Goal: Task Accomplishment & Management: Manage account settings

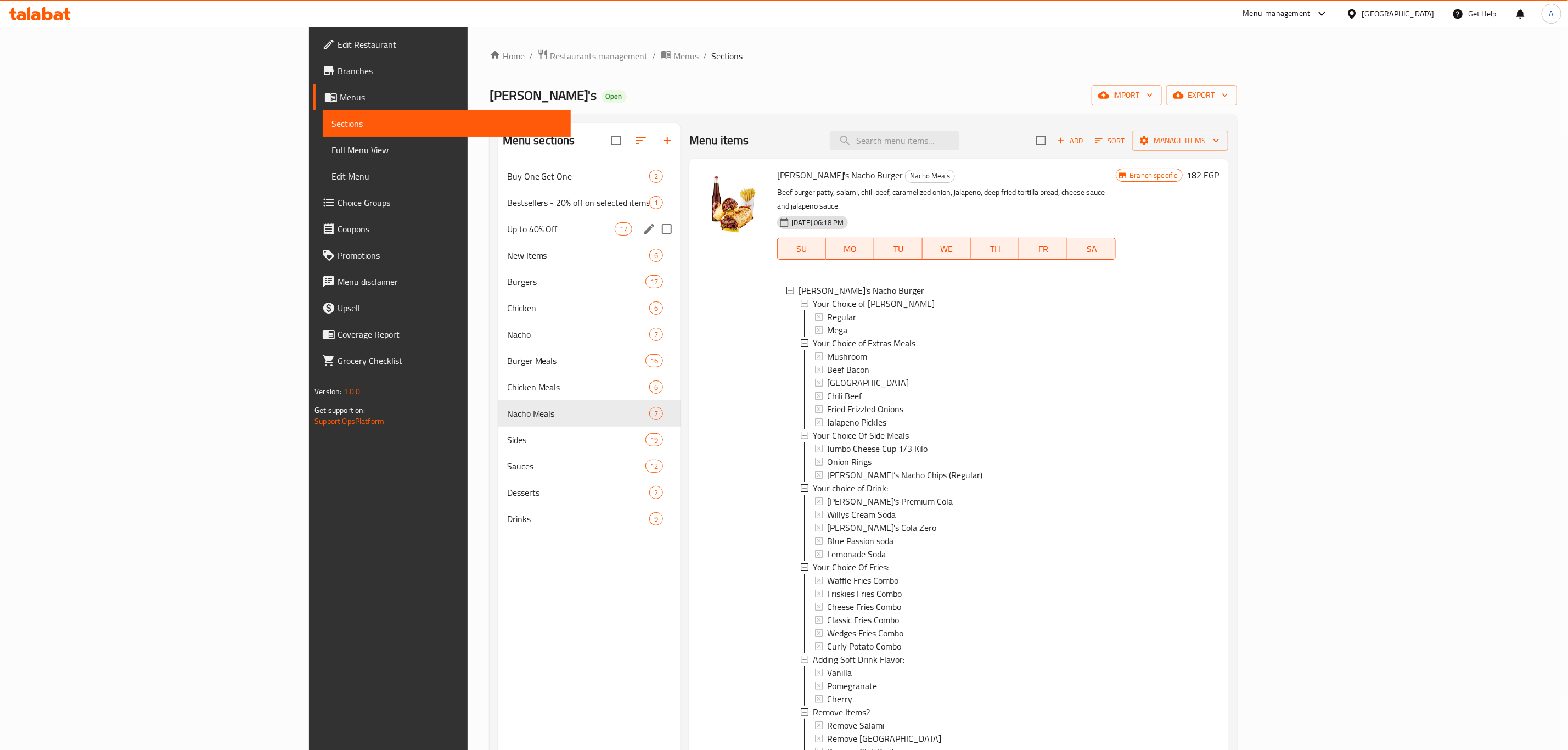
click at [507, 234] on span "Up to 40% Off" at bounding box center [560, 228] width 107 height 13
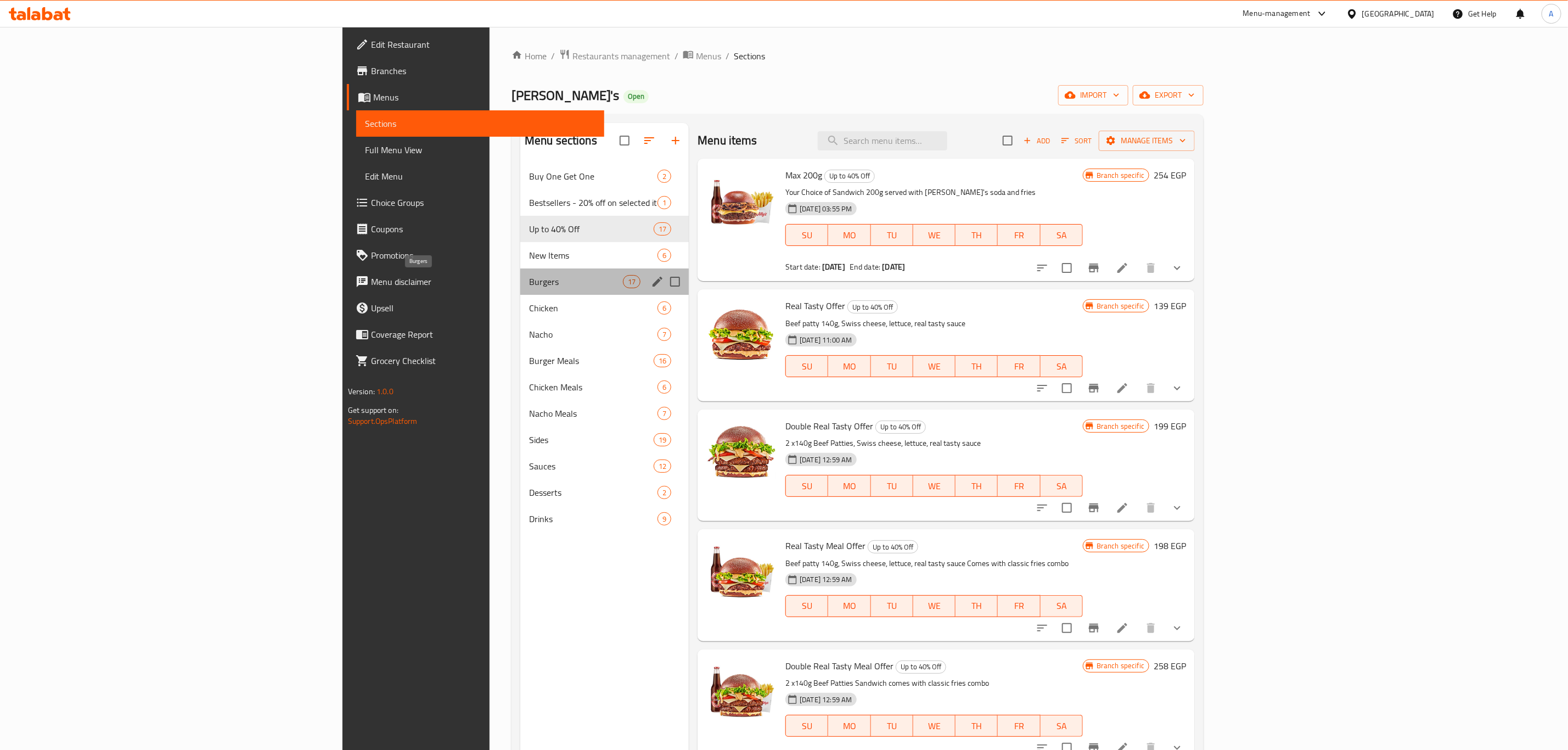
click at [529, 285] on span "Burgers" at bounding box center [576, 281] width 94 height 13
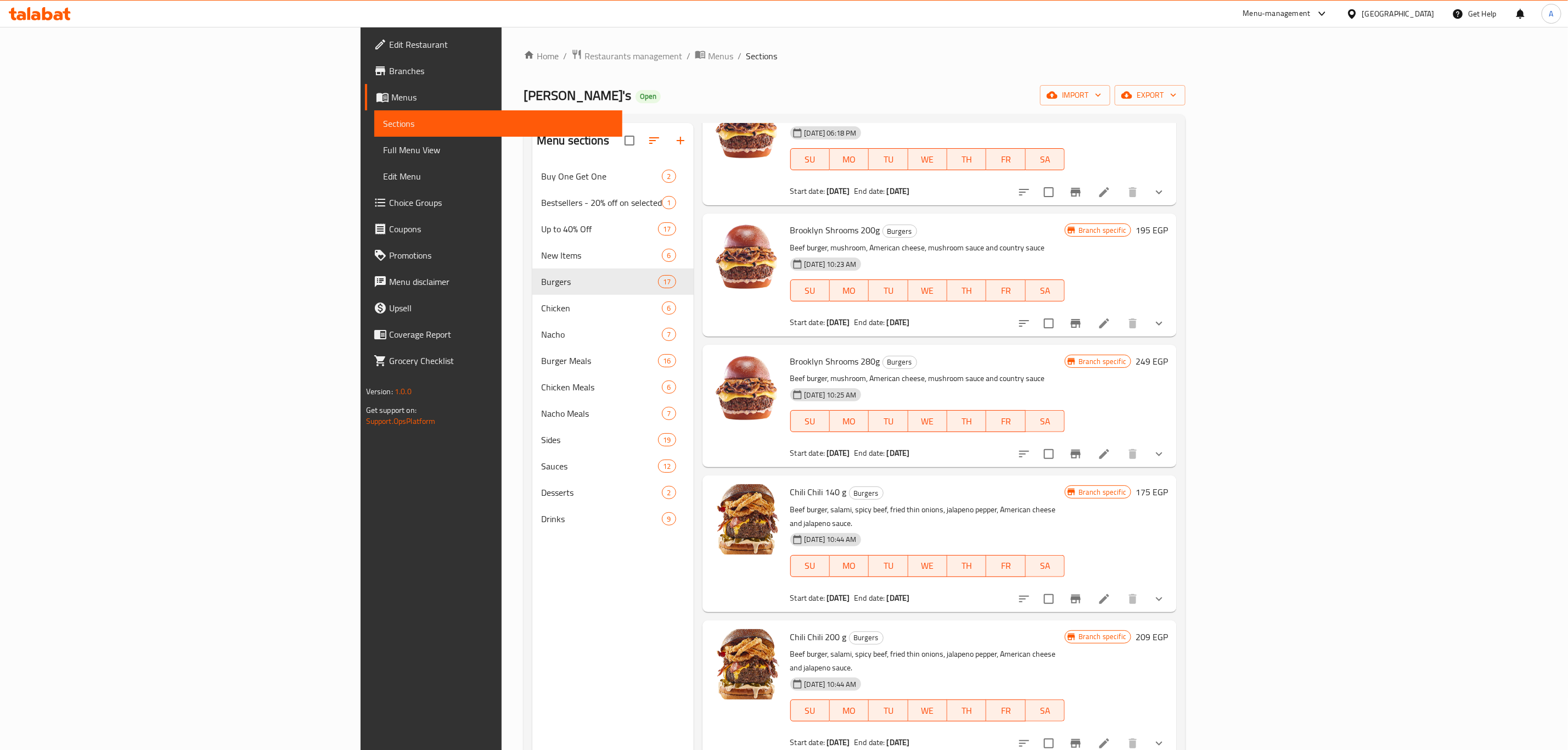
scroll to position [82, 0]
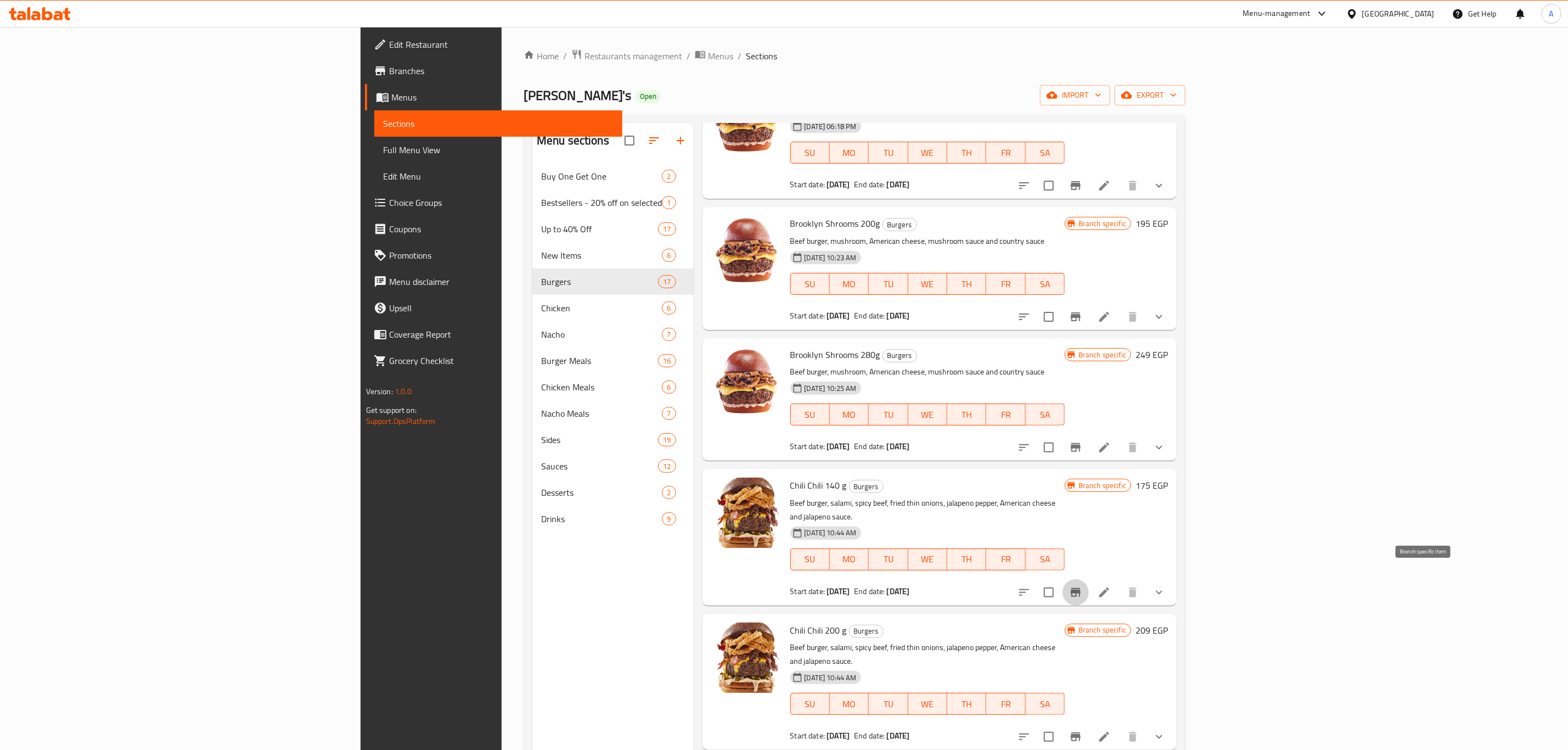
click at [1041, 454] on icon "Branch-specific-item" at bounding box center [1075, 592] width 13 height 13
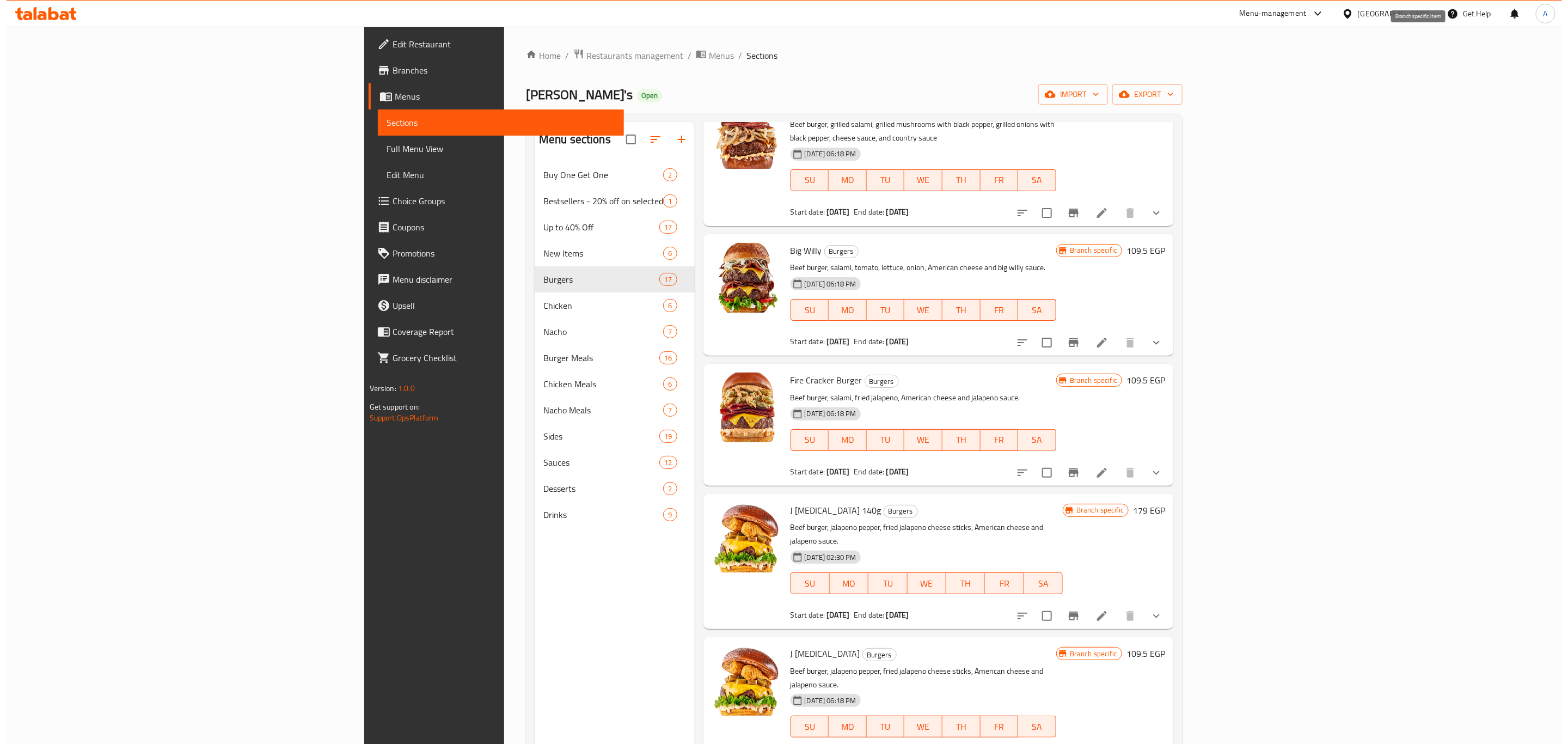
scroll to position [1307, 0]
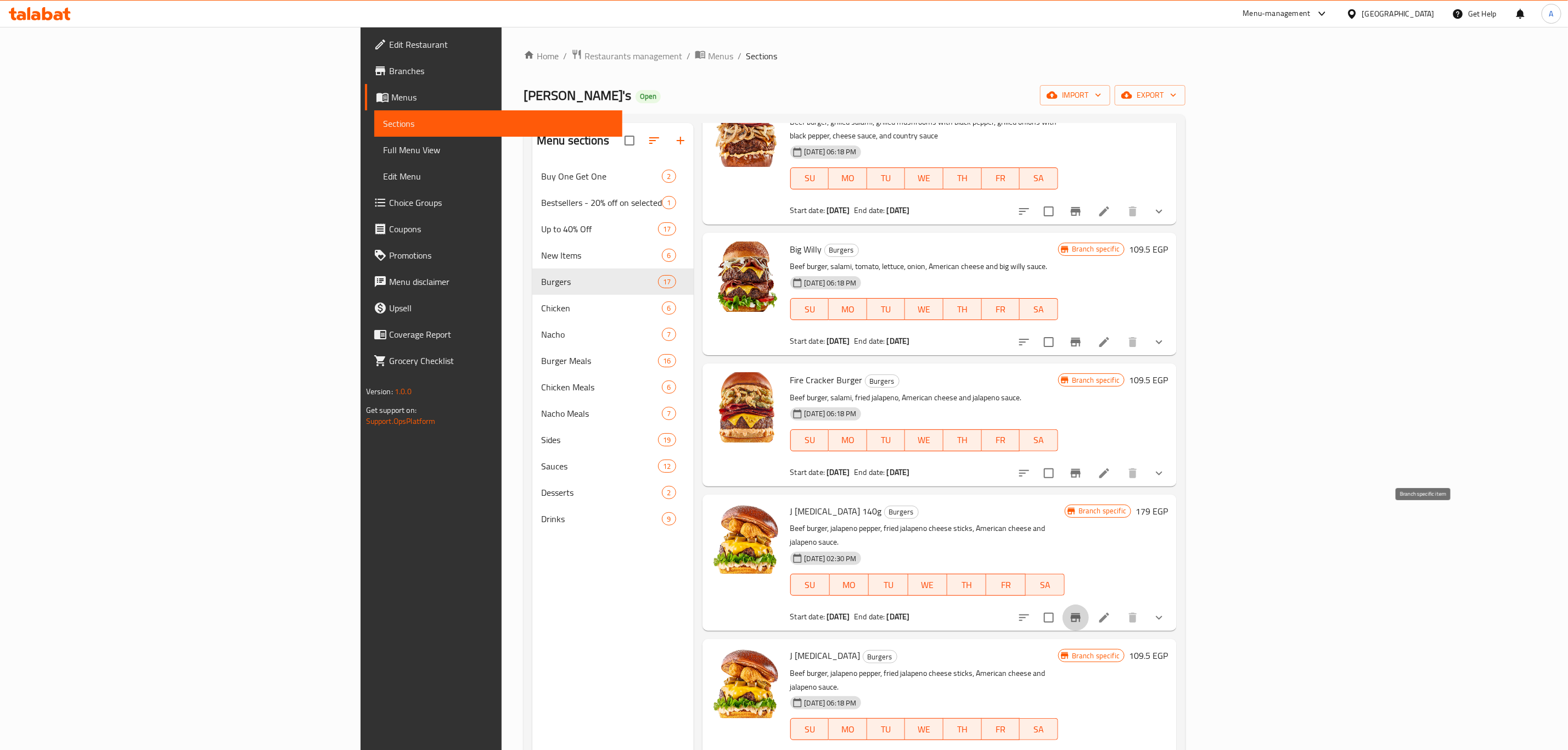
click at [1041, 454] on icon "Branch-specific-item" at bounding box center [1075, 617] width 13 height 13
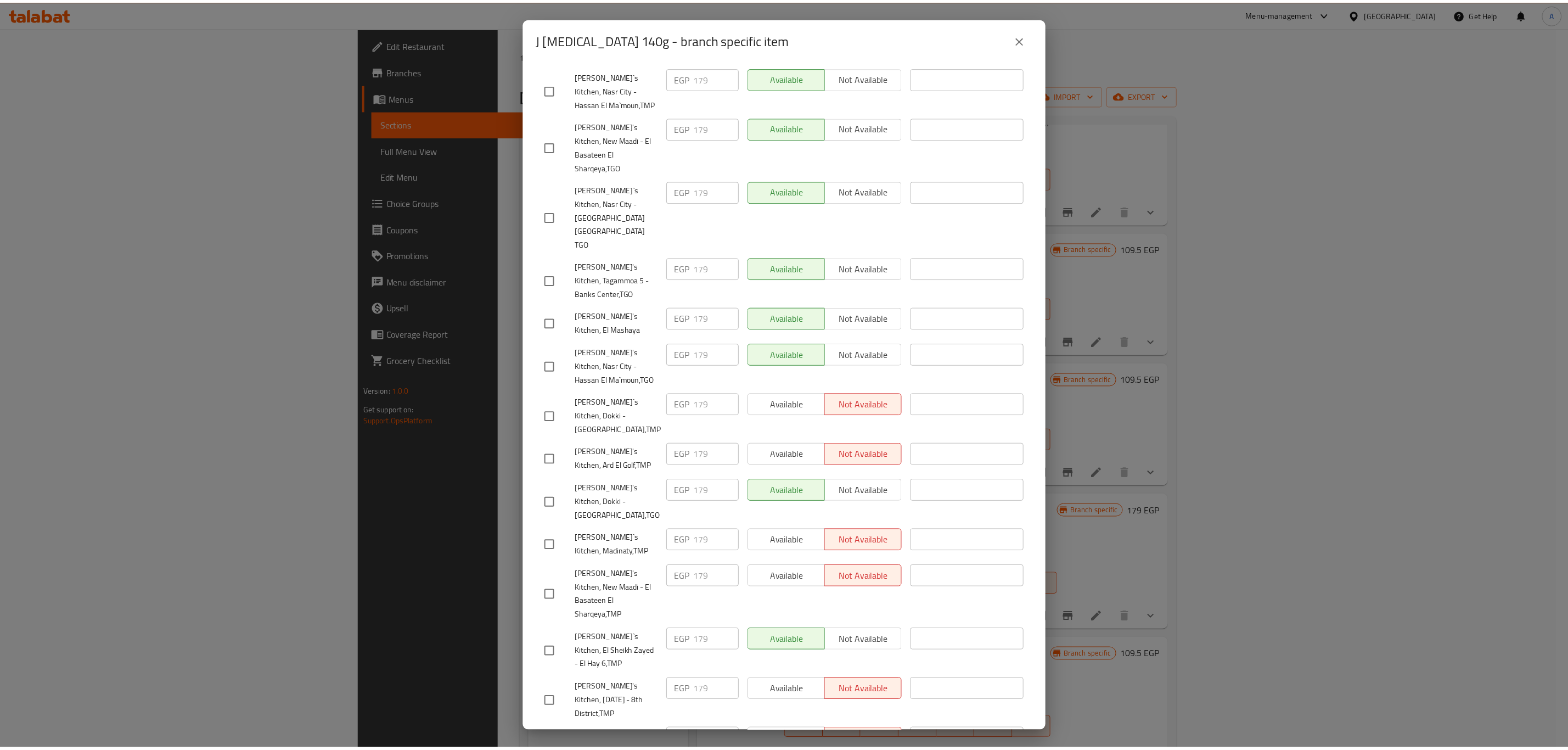
scroll to position [625, 0]
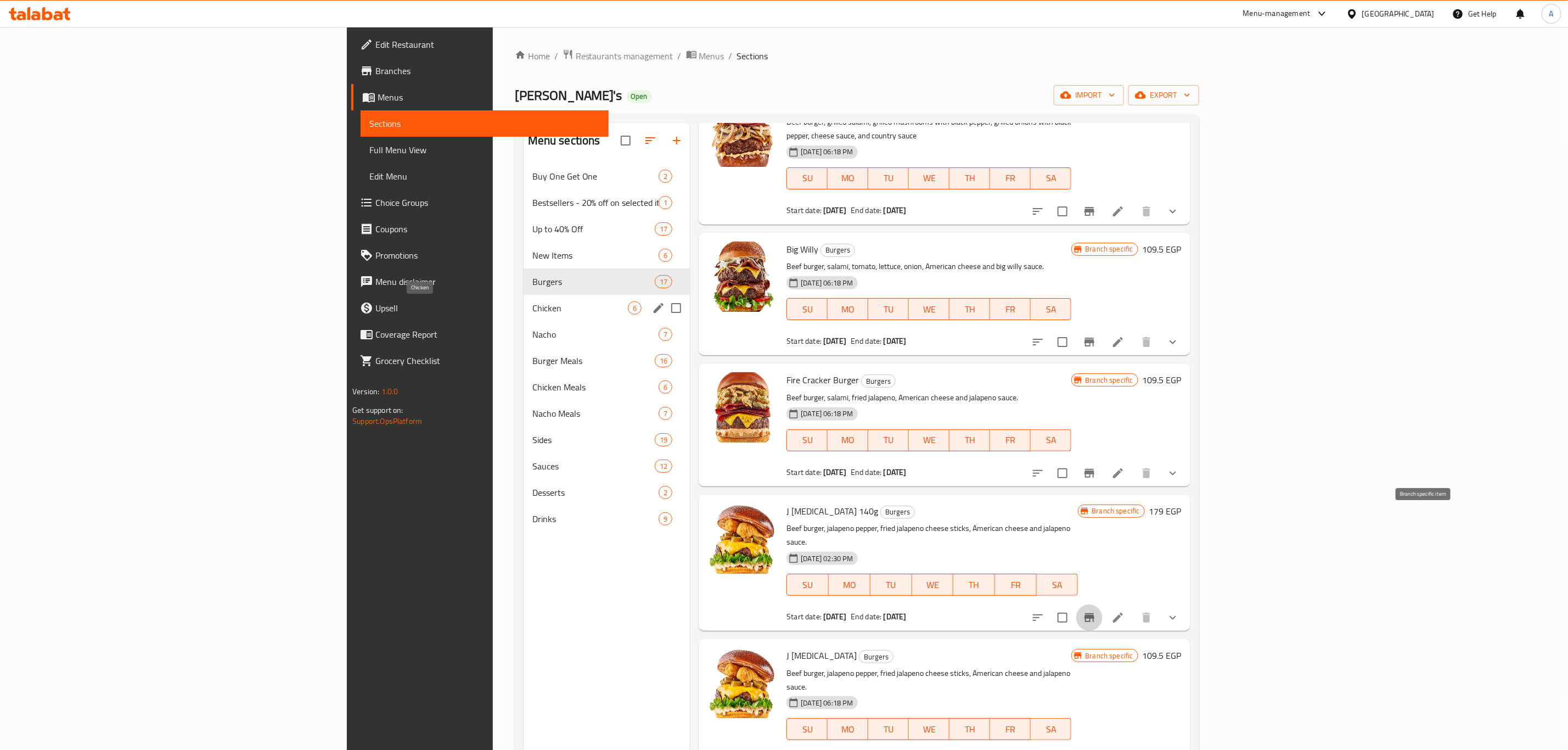
click at [533, 307] on span "Chicken" at bounding box center [581, 307] width 96 height 13
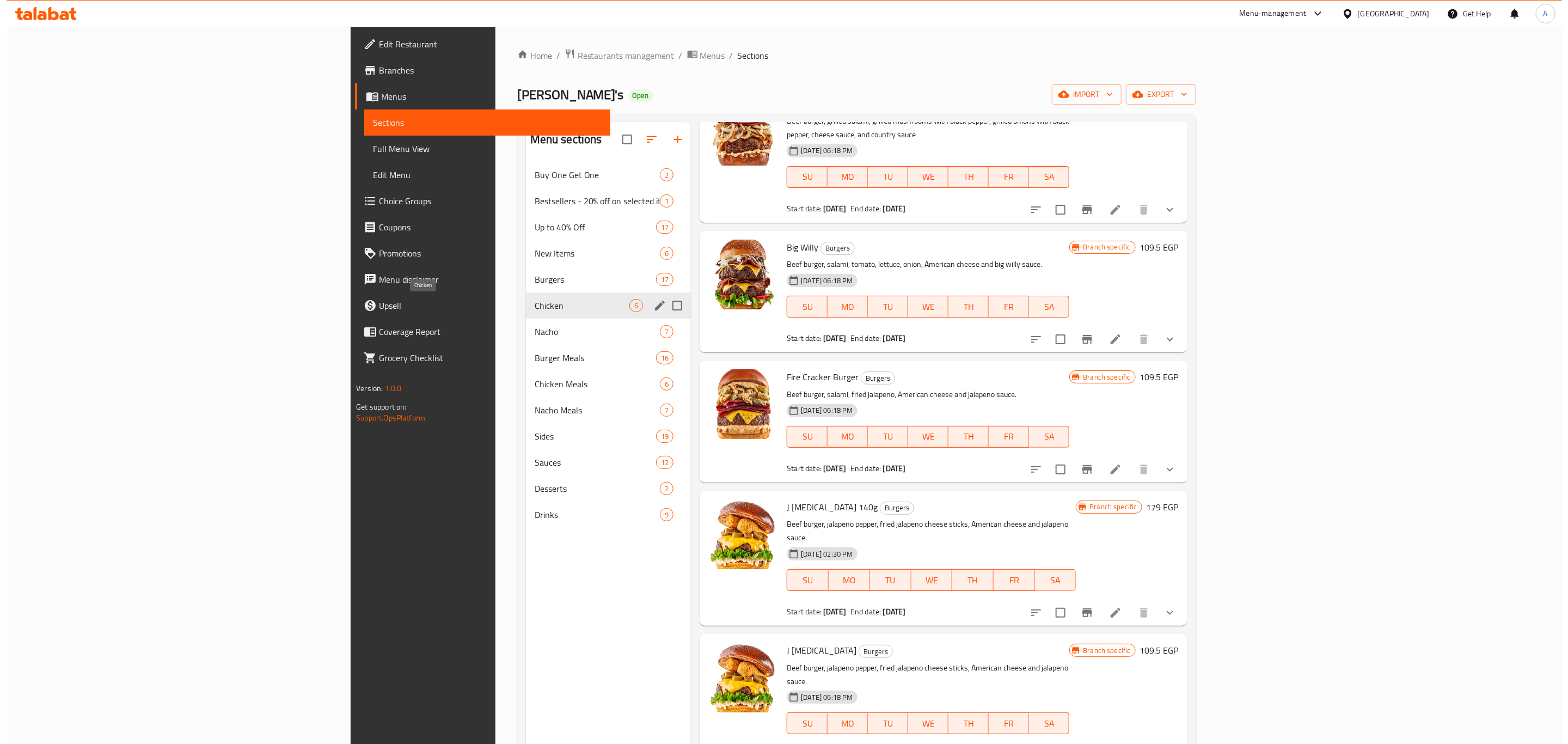
scroll to position [62, 0]
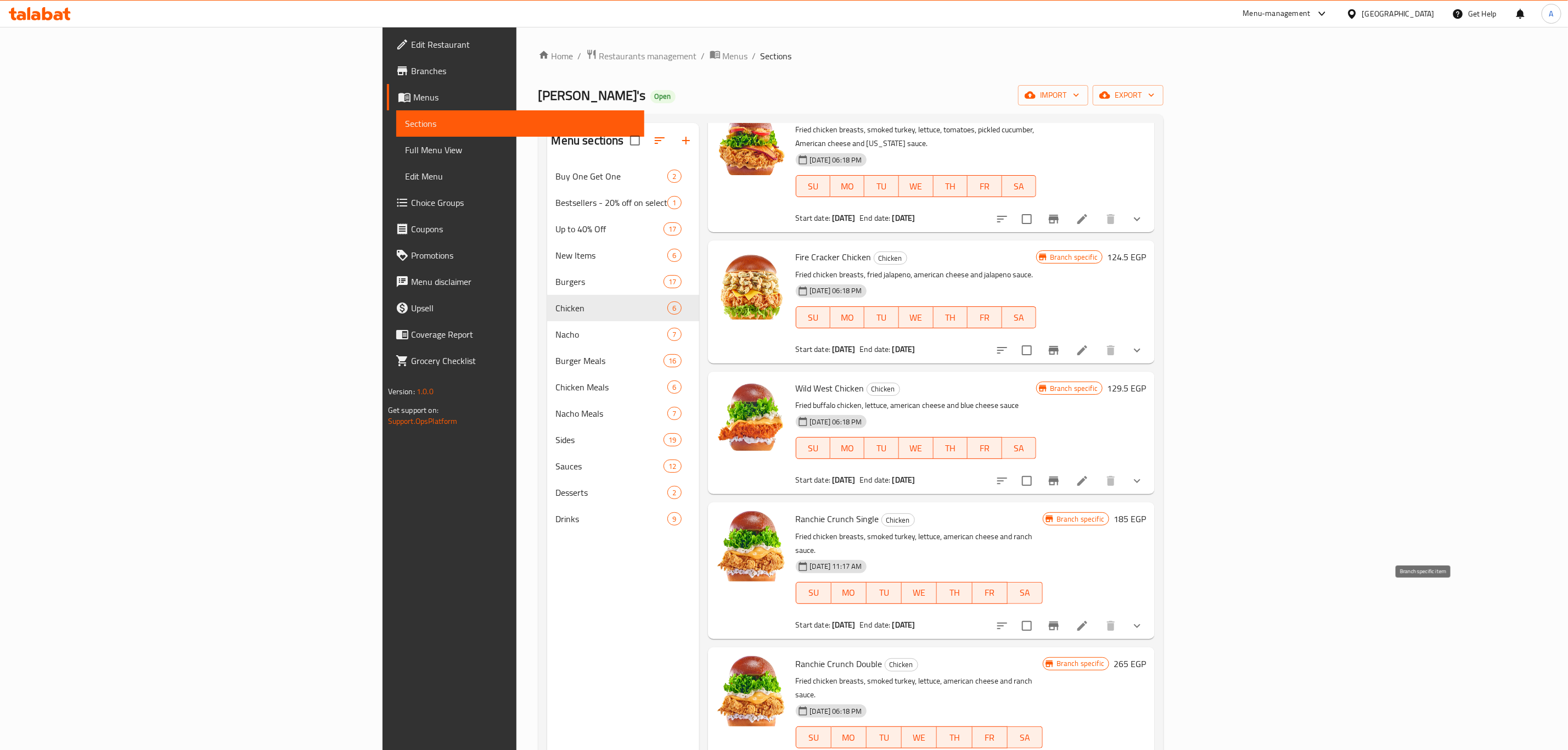
click at [1041, 454] on icon "Branch-specific-item" at bounding box center [1054, 626] width 10 height 9
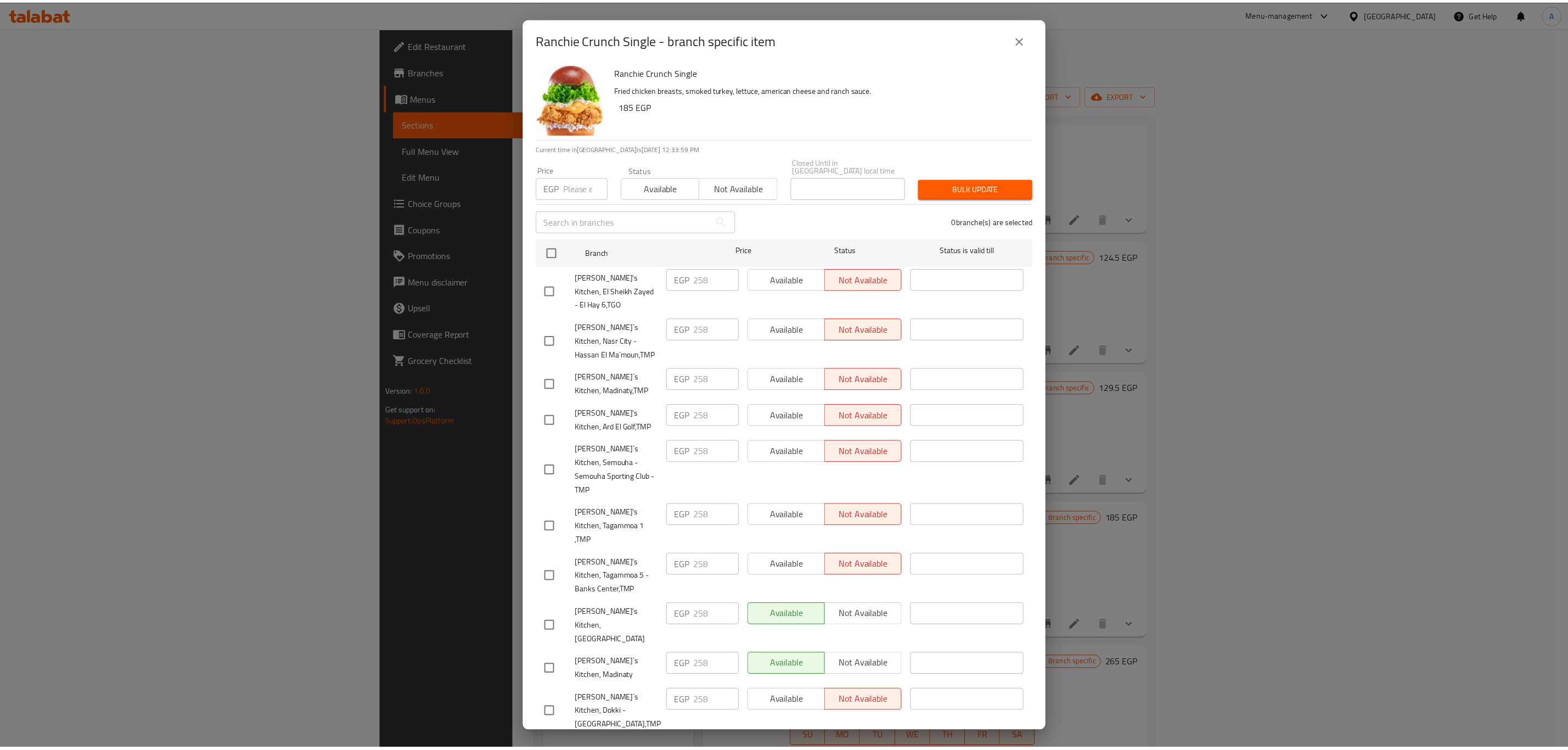
scroll to position [0, 0]
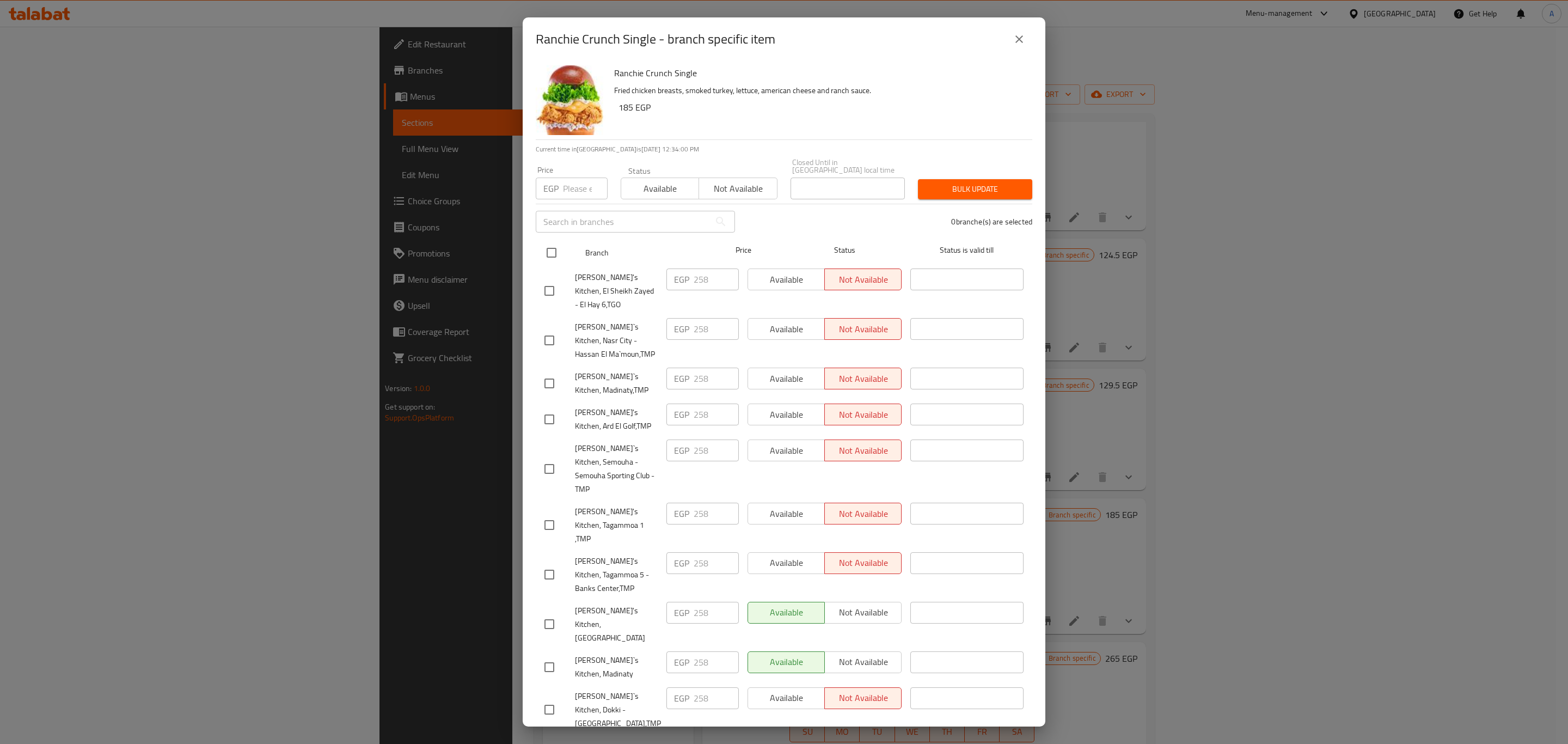
click at [552, 244] on input "checkbox" at bounding box center [551, 253] width 23 height 23
checkbox input "true"
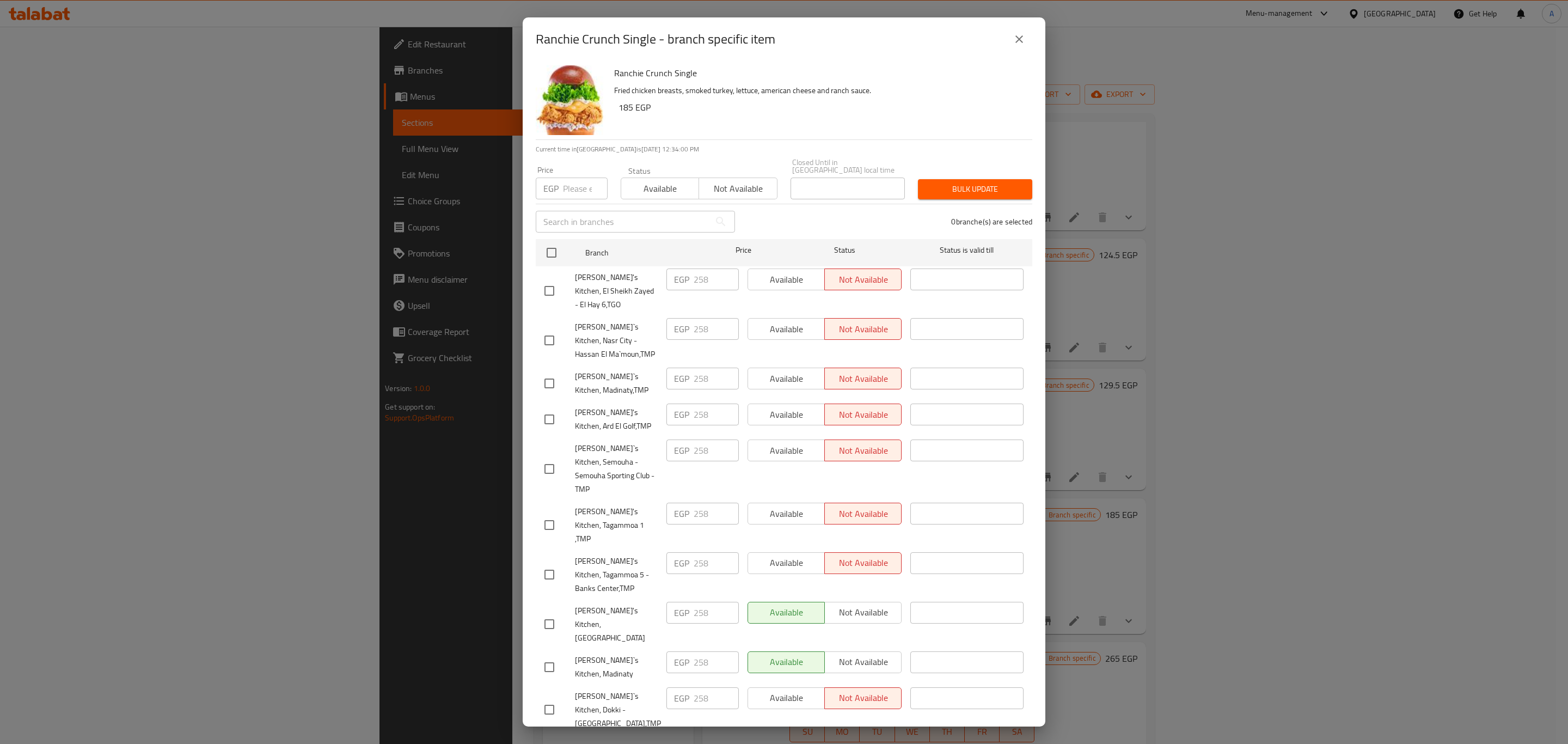
checkbox input "true"
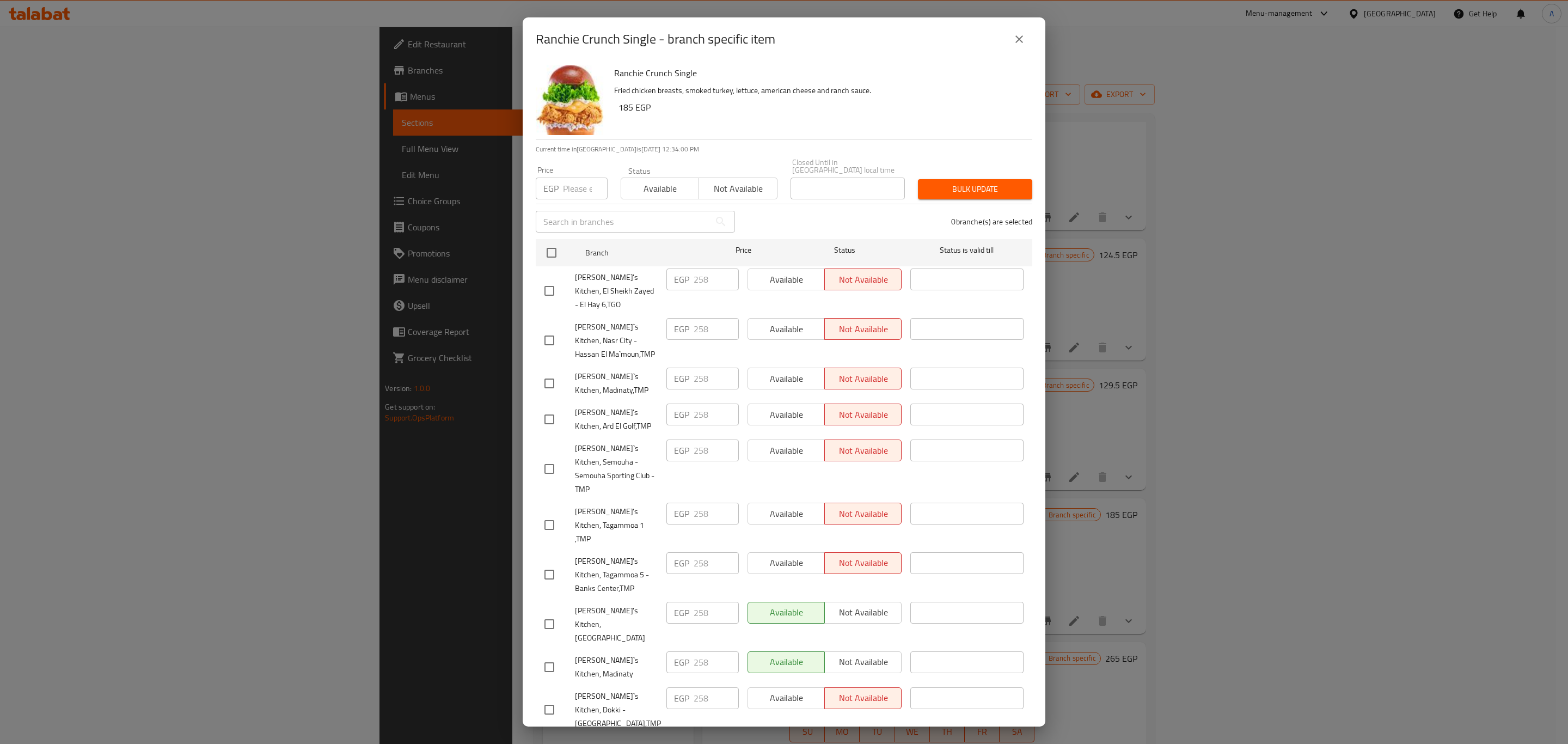
checkbox input "true"
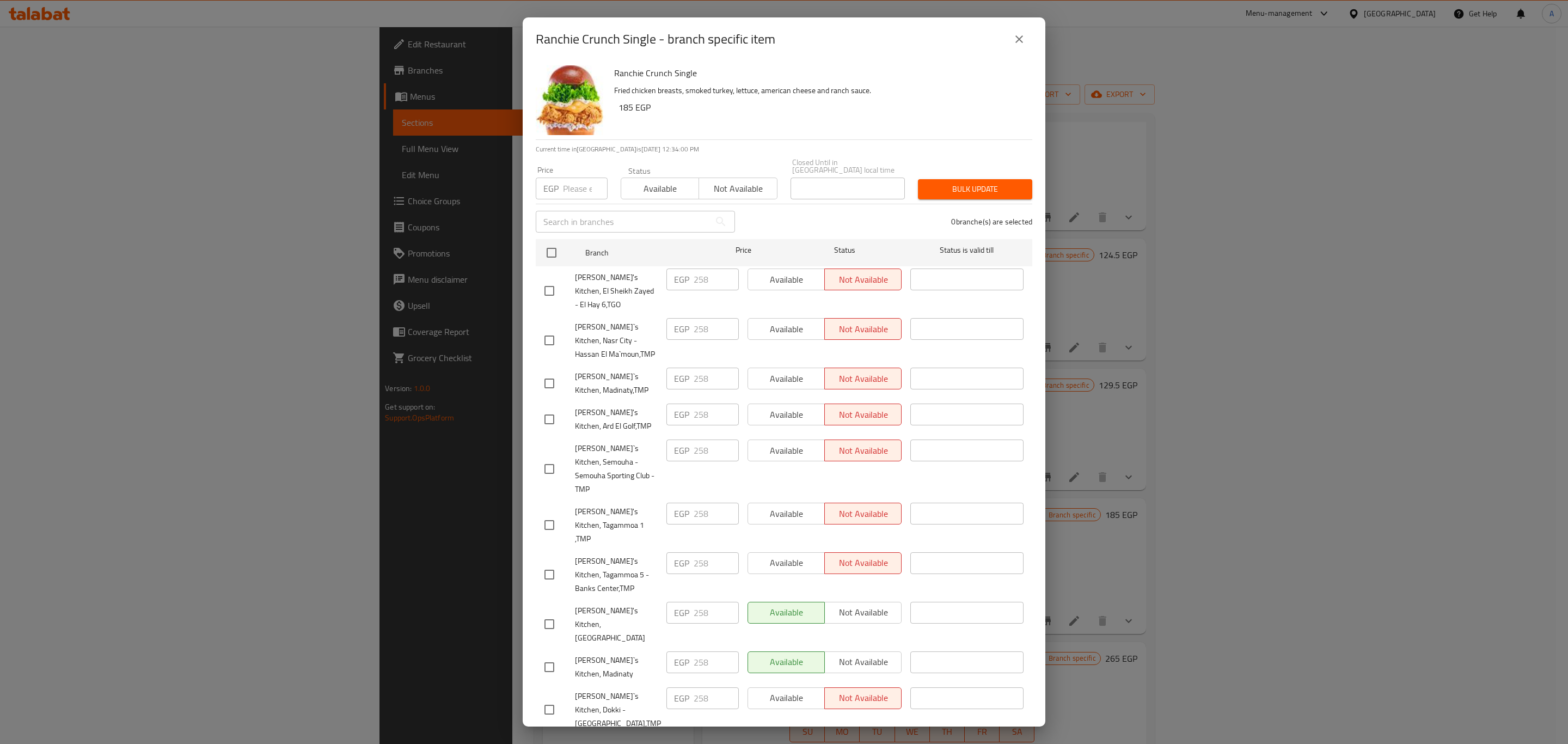
checkbox input "true"
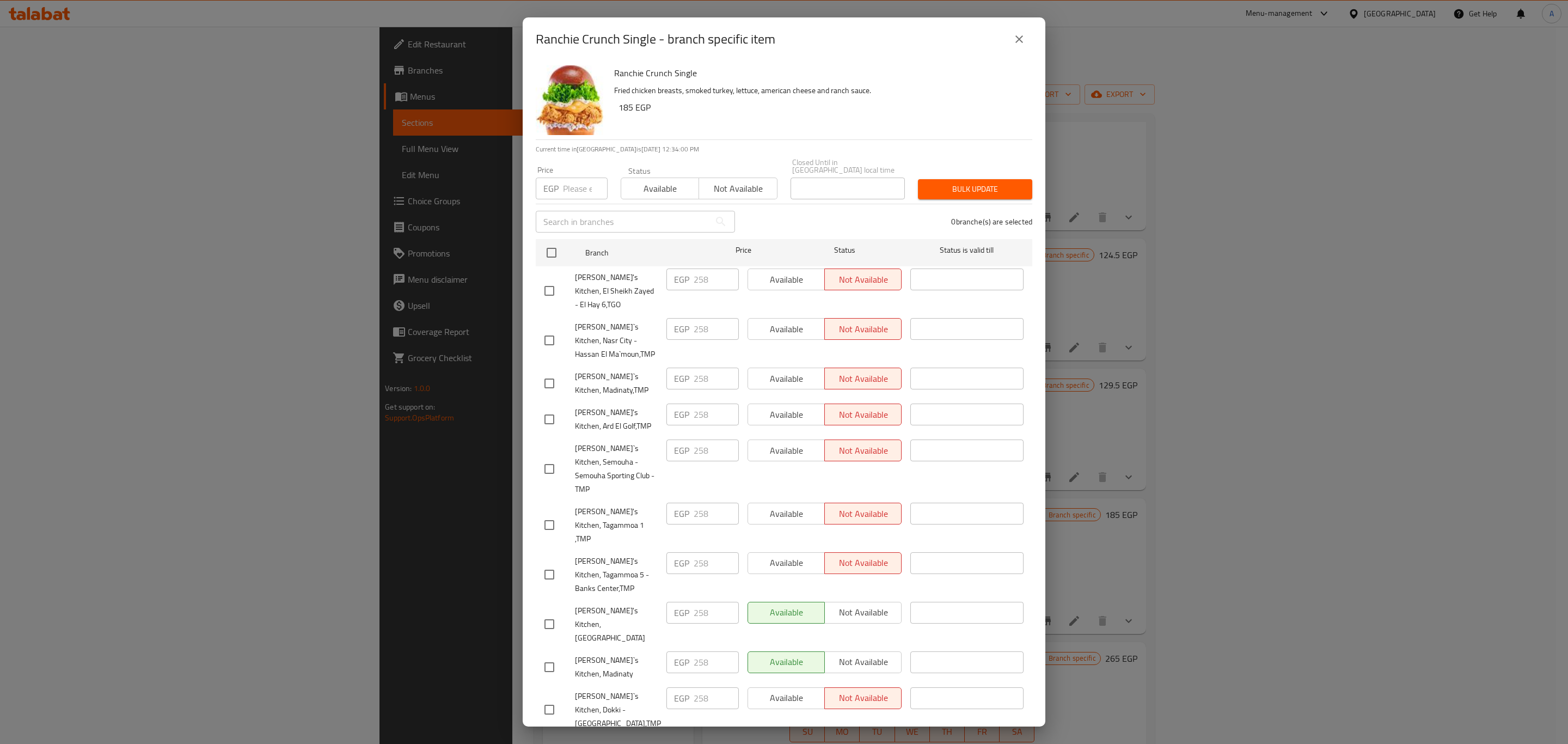
checkbox input "true"
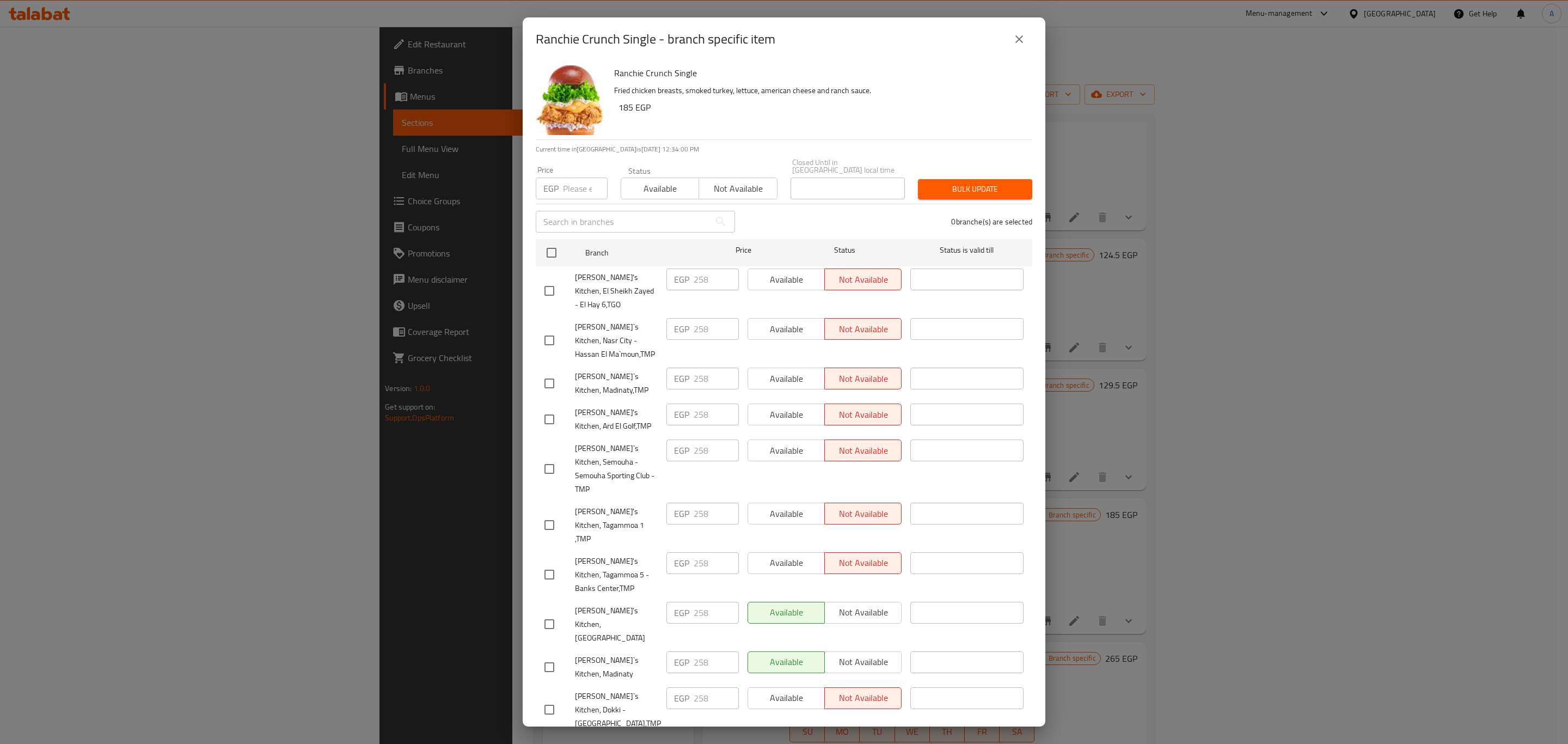
checkbox input "true"
click at [574, 178] on input "number" at bounding box center [585, 189] width 44 height 22
type input "189"
click at [967, 185] on span "Bulk update" at bounding box center [975, 189] width 97 height 13
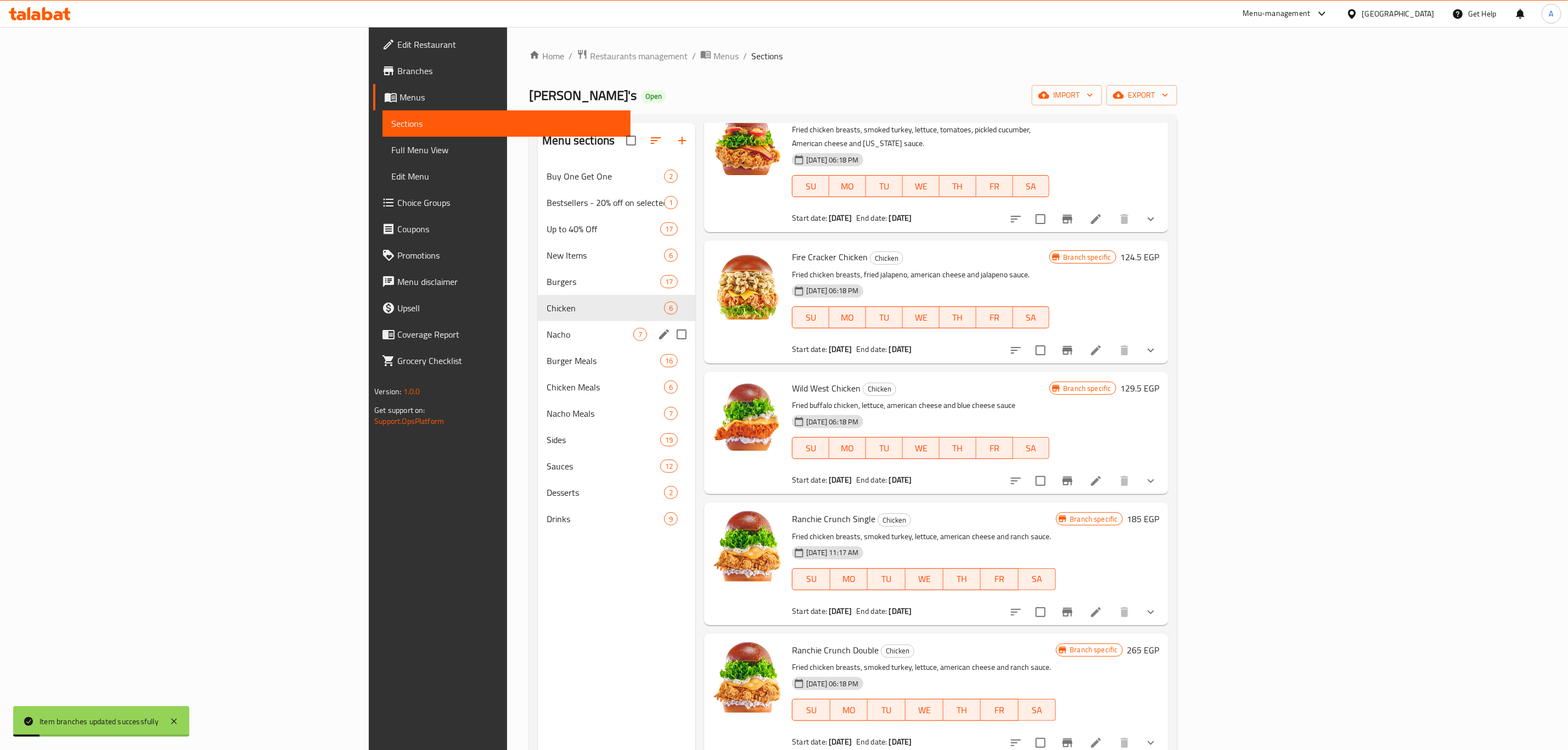
click at [538, 346] on div "Nacho 7" at bounding box center [617, 334] width 158 height 26
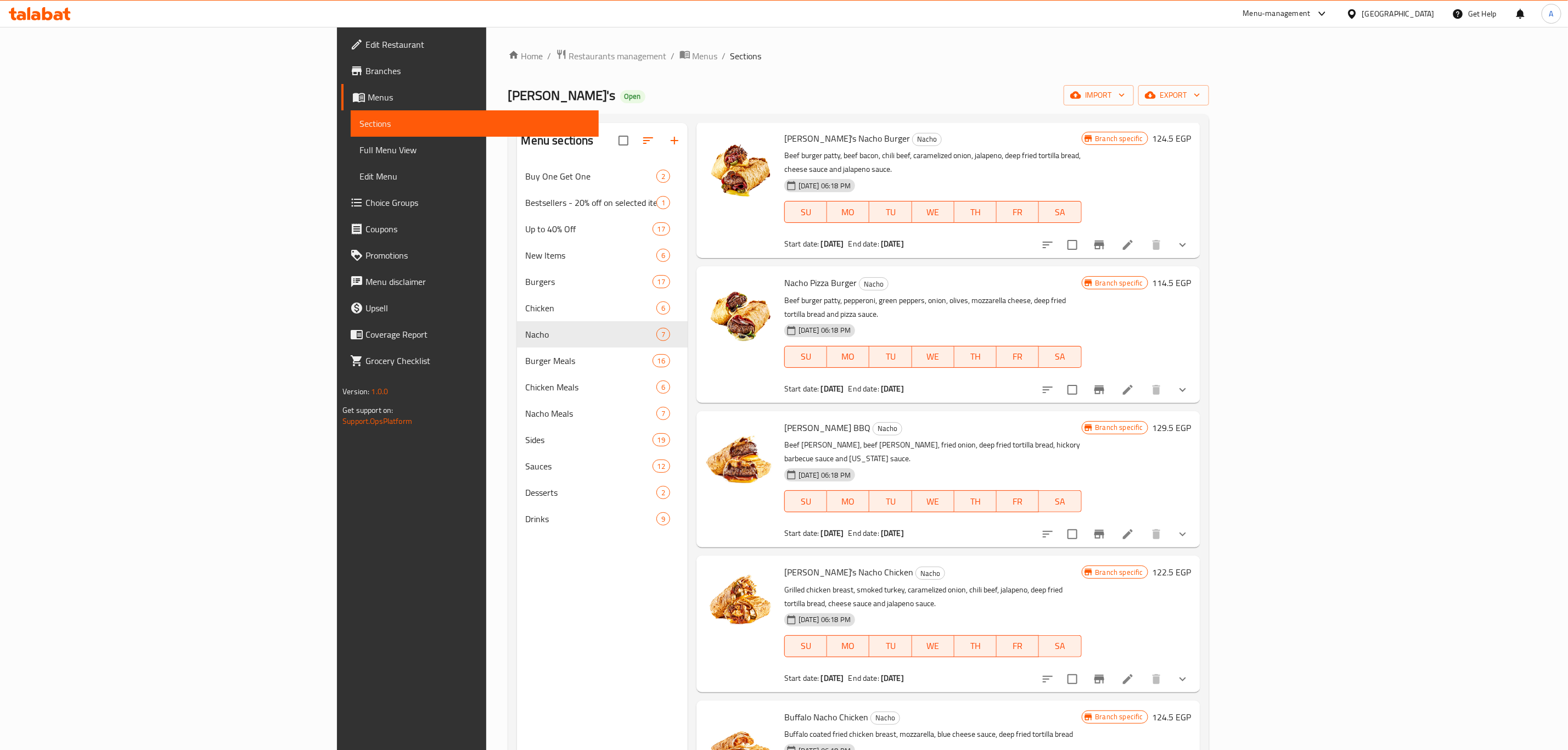
scroll to position [28, 0]
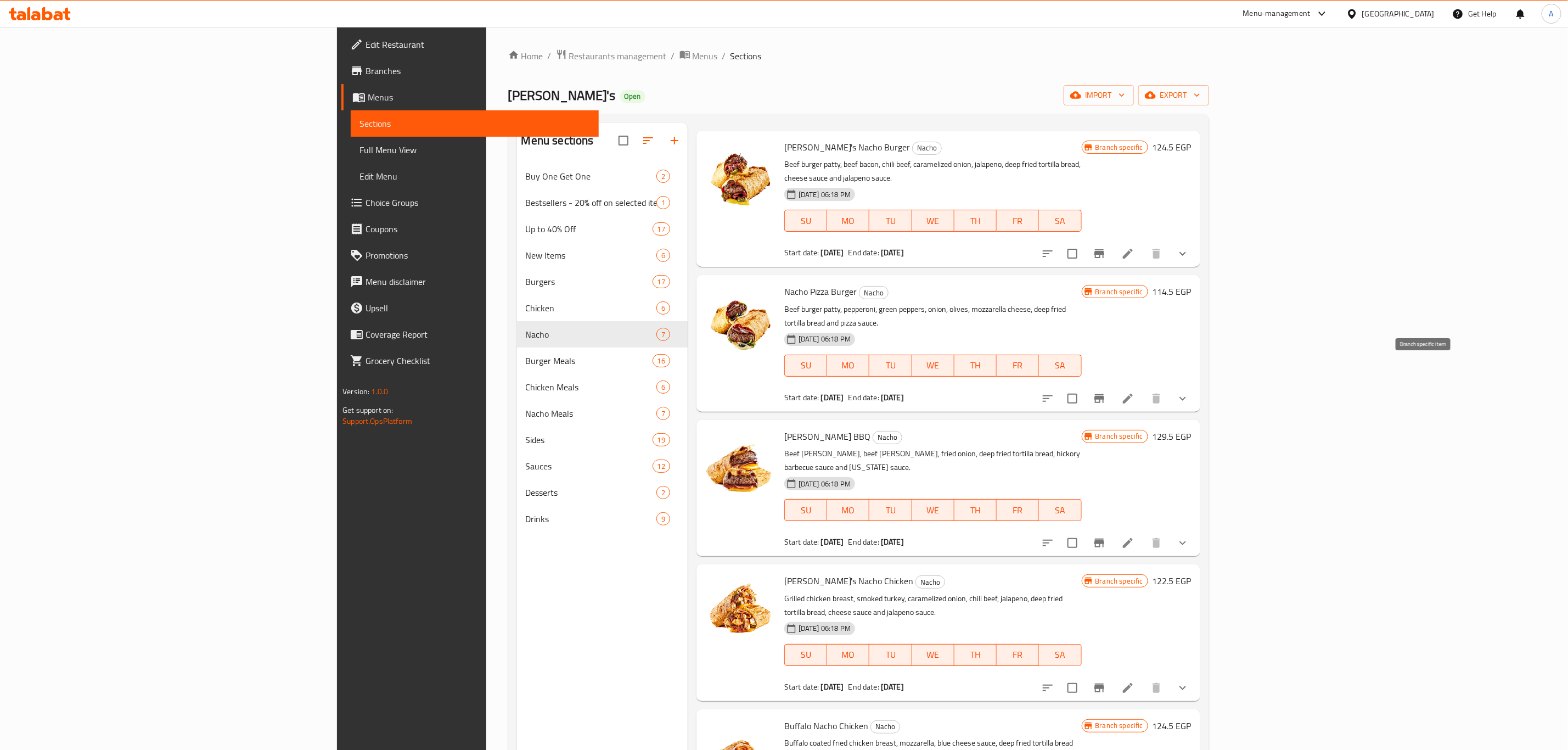
click at [1041, 392] on icon "Branch-specific-item" at bounding box center [1099, 398] width 13 height 13
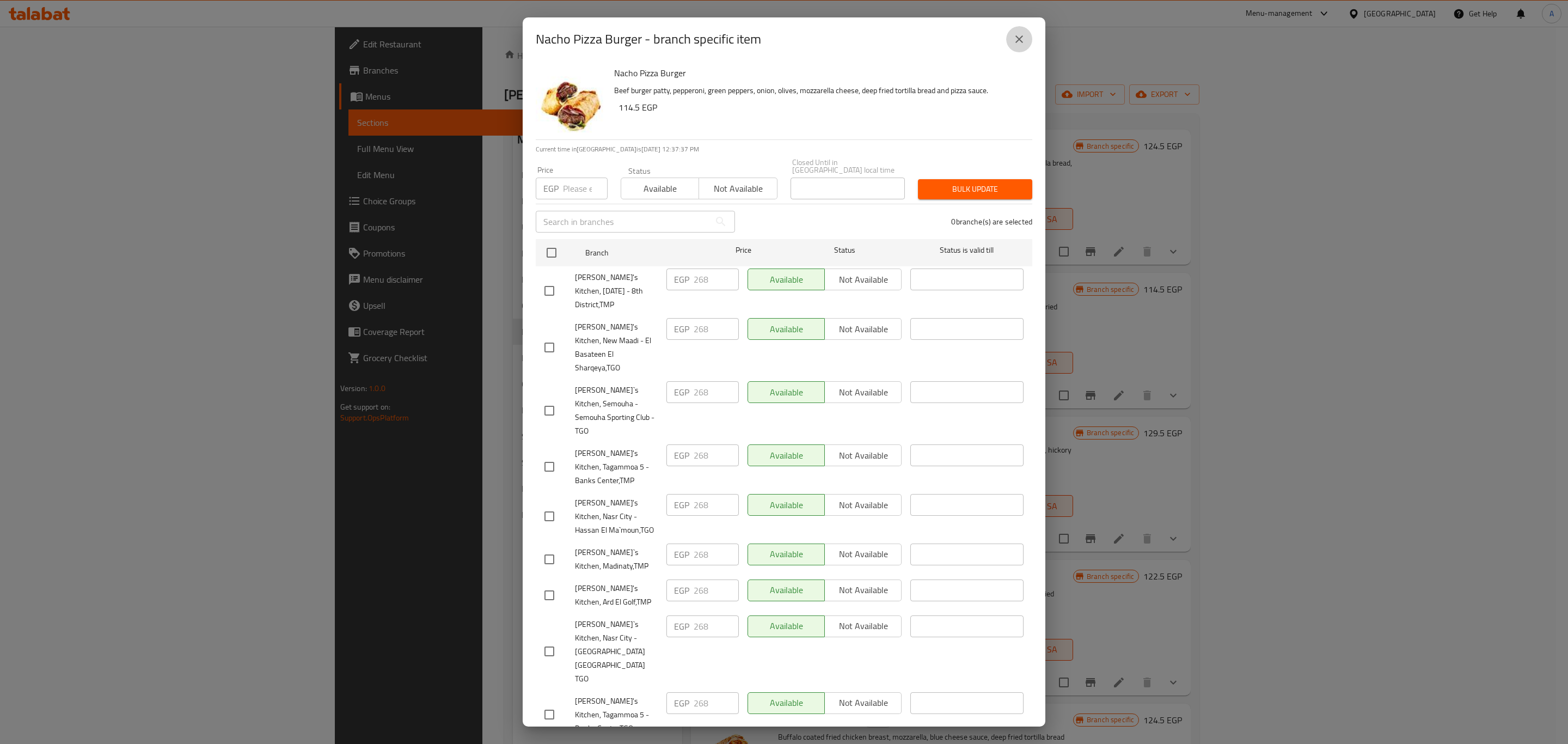
click at [1021, 41] on icon "close" at bounding box center [1019, 39] width 13 height 13
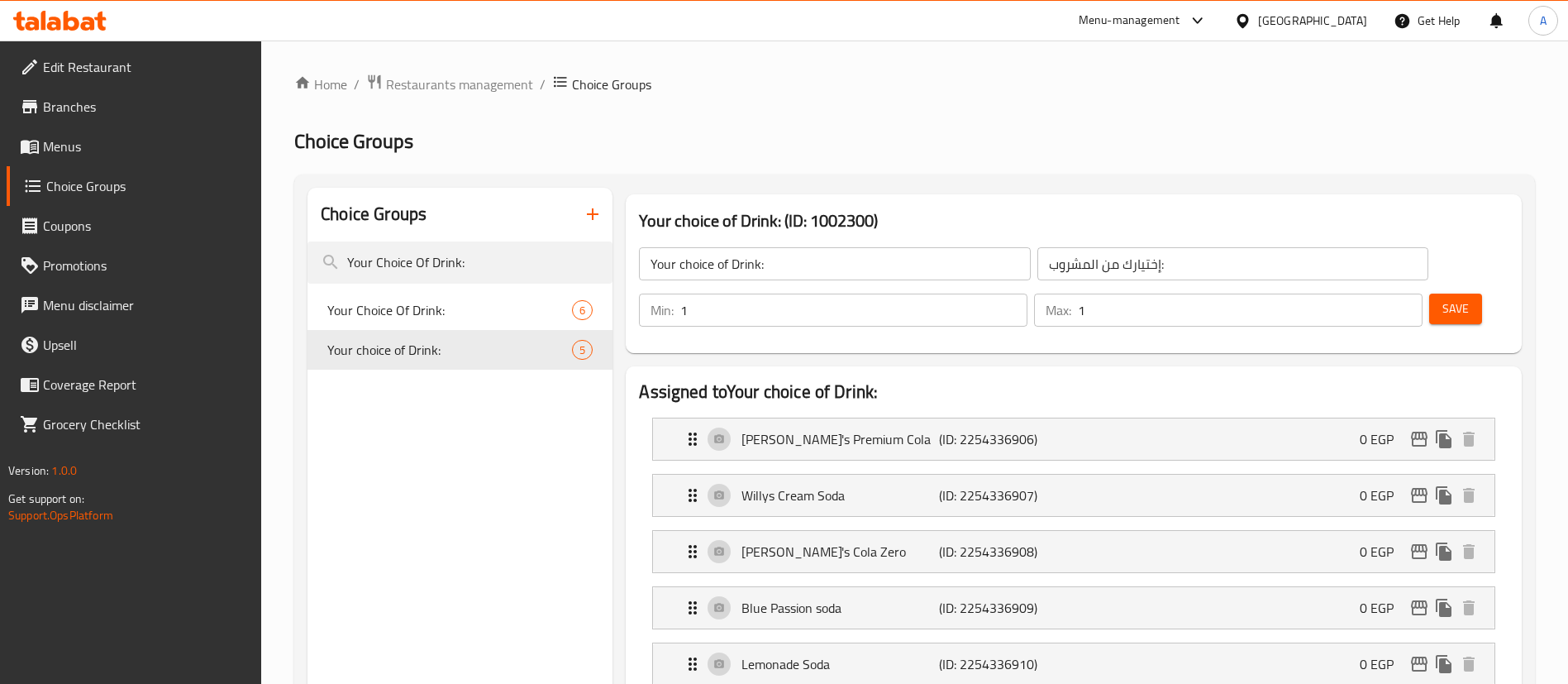
click at [60, 125] on link "Branches" at bounding box center [134, 106] width 255 height 40
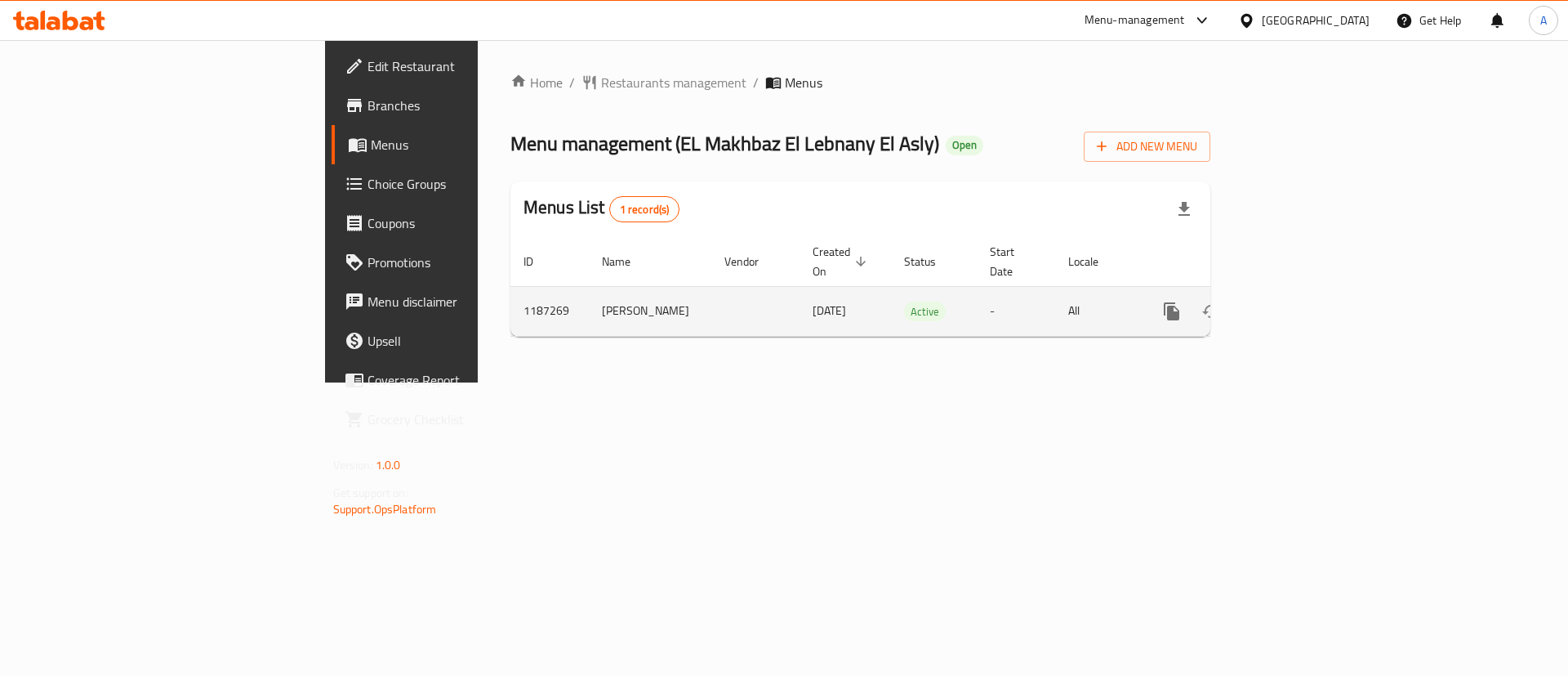
click at [1297, 304] on icon "enhanced table" at bounding box center [1289, 312] width 15 height 15
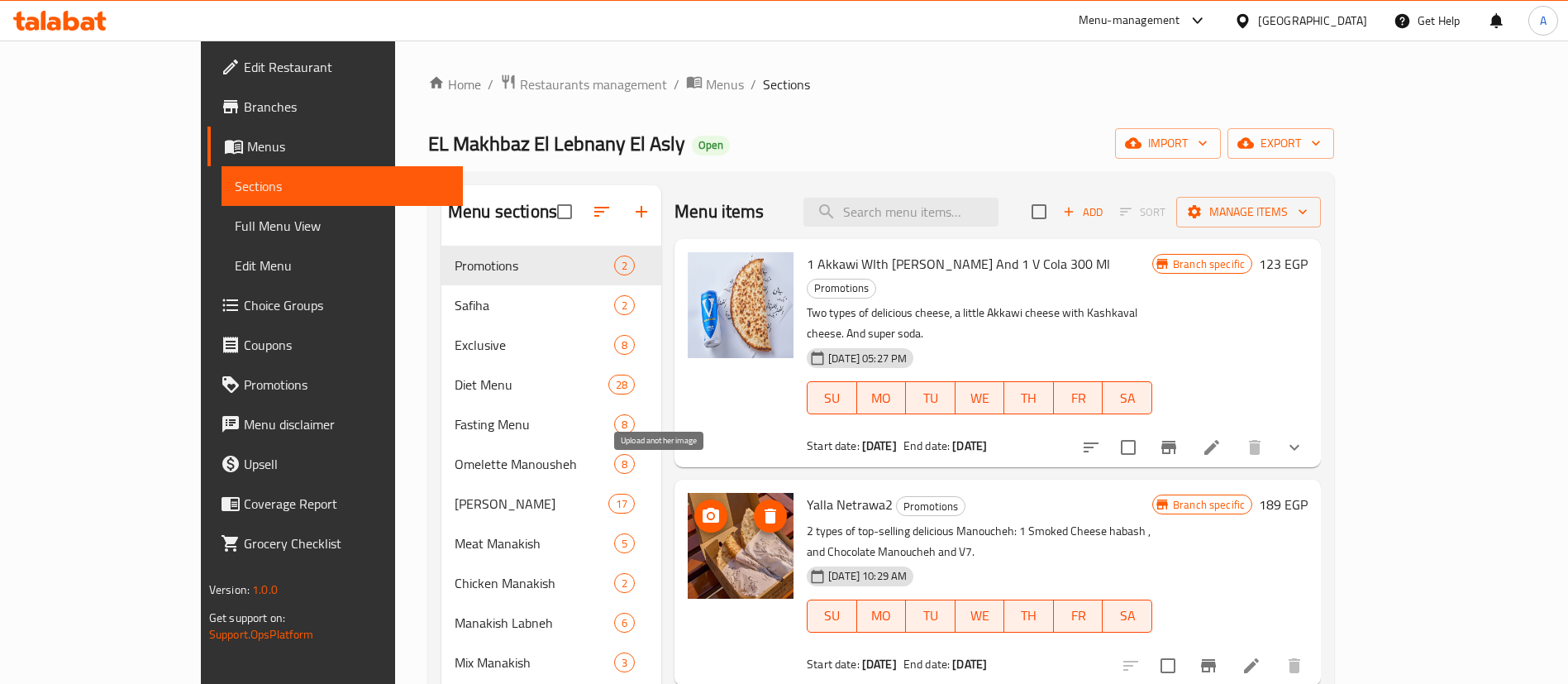
click at [702, 507] on icon "upload picture" at bounding box center [711, 515] width 17 height 15
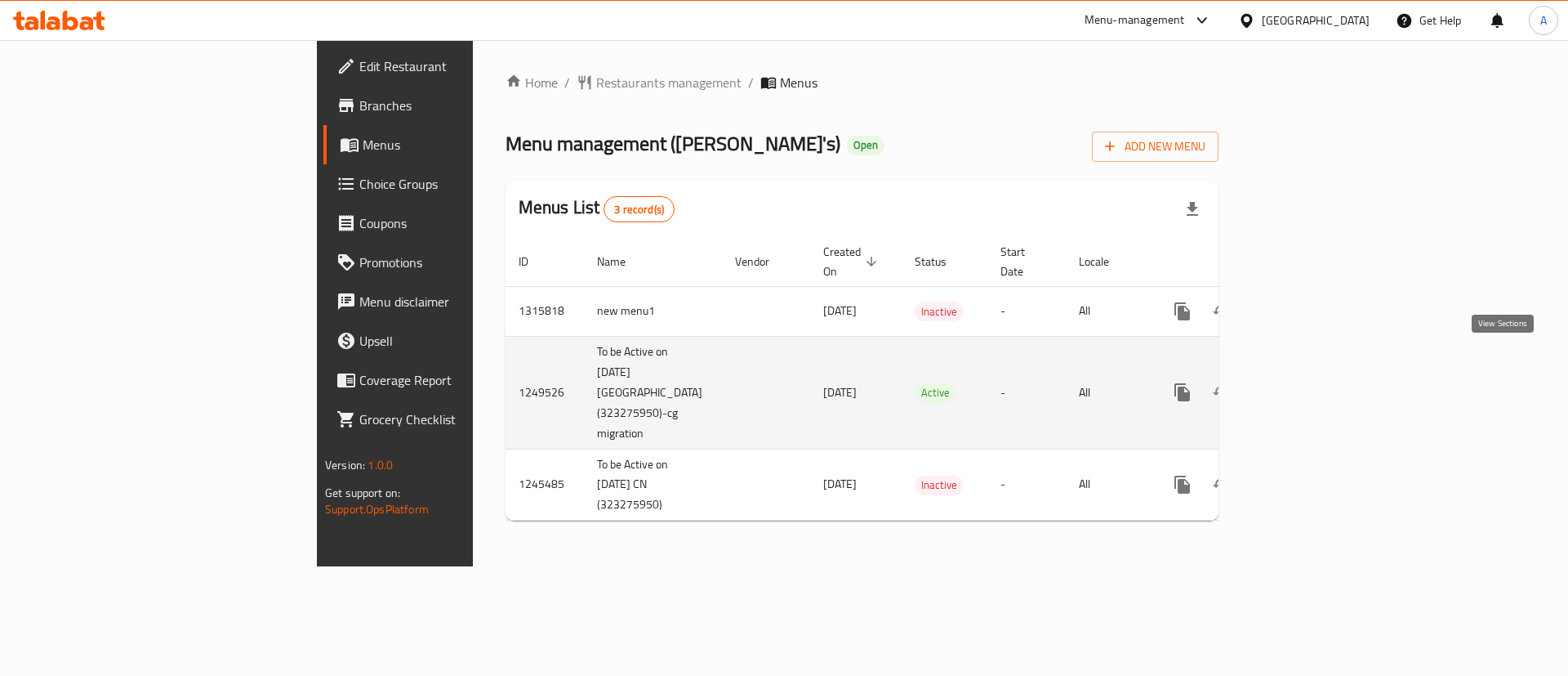
click at [1310, 383] on icon "enhanced table" at bounding box center [1300, 392] width 19 height 19
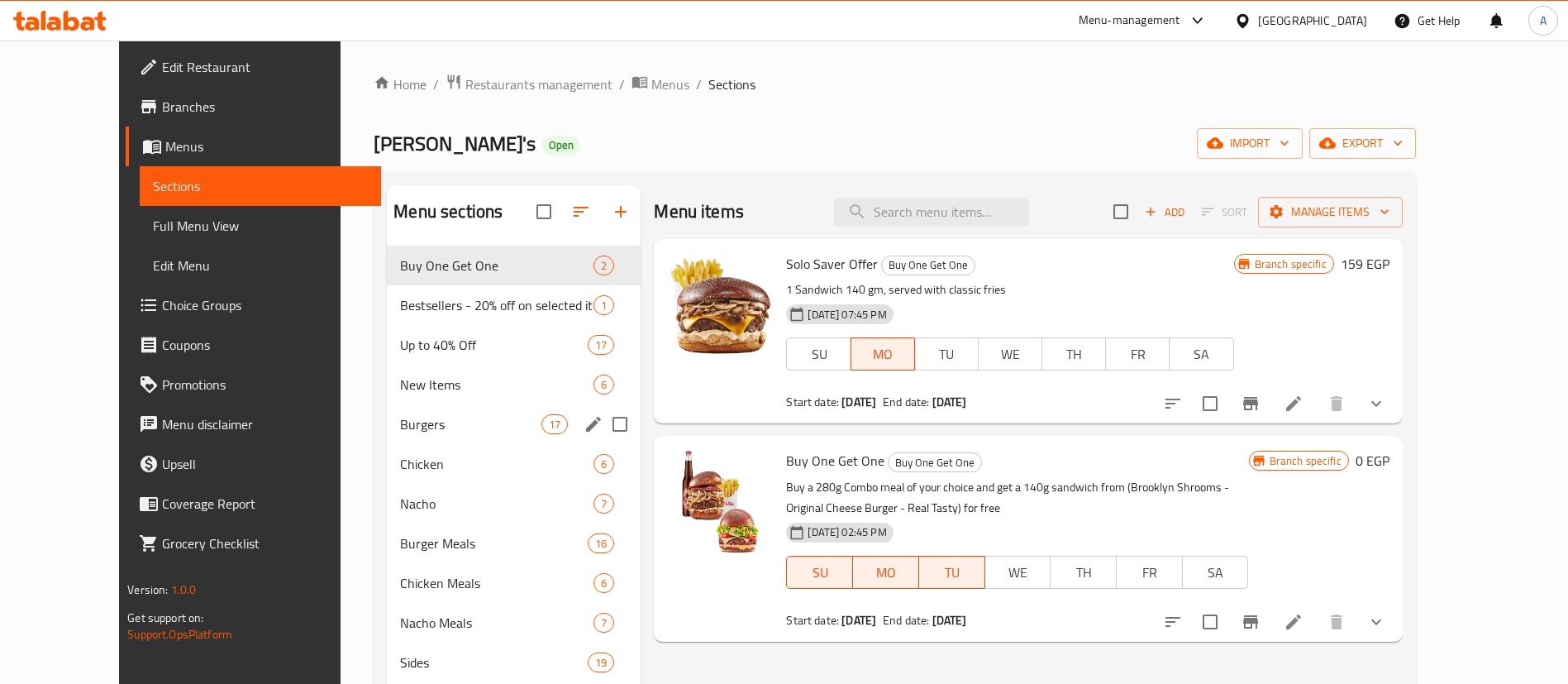
click at [387, 411] on div "Burgers 17" at bounding box center [514, 423] width 254 height 40
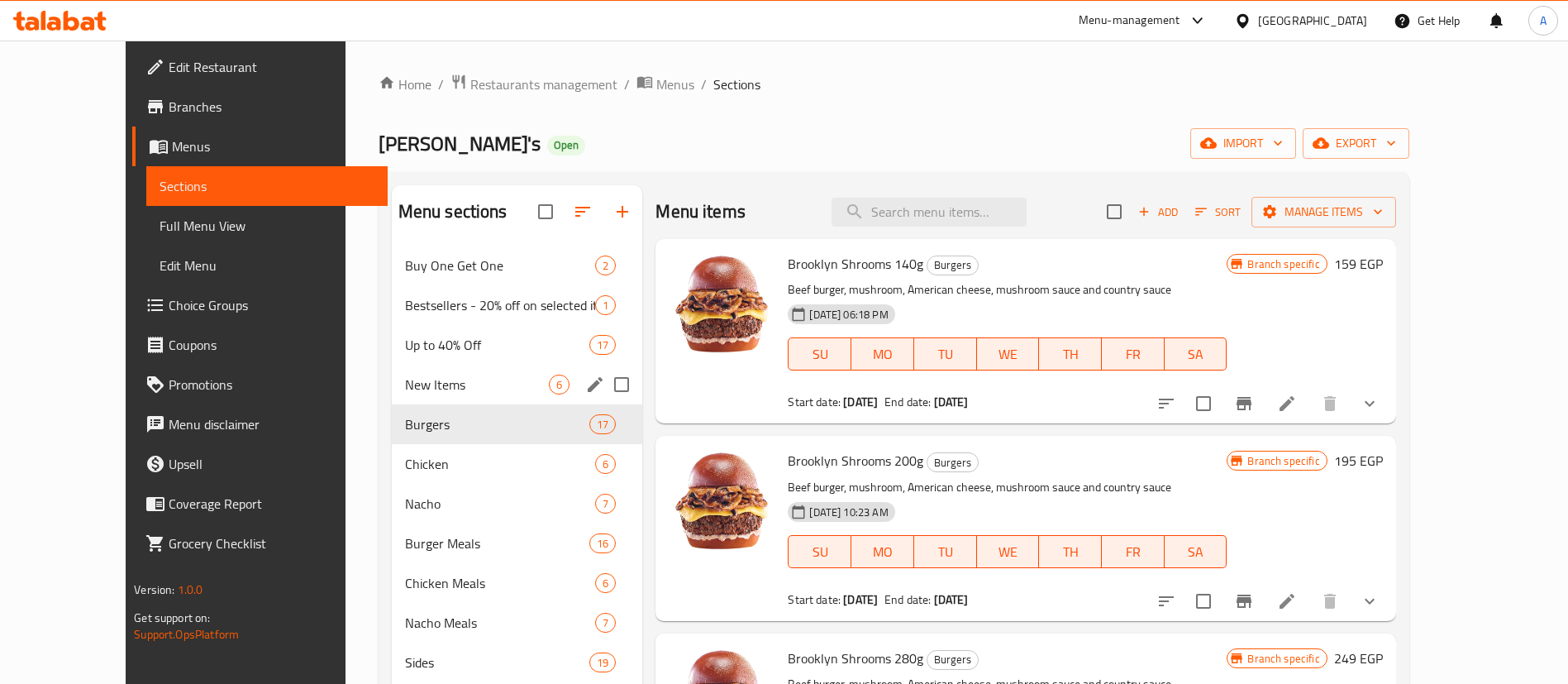
click at [392, 395] on div "New Items 6" at bounding box center [517, 384] width 251 height 40
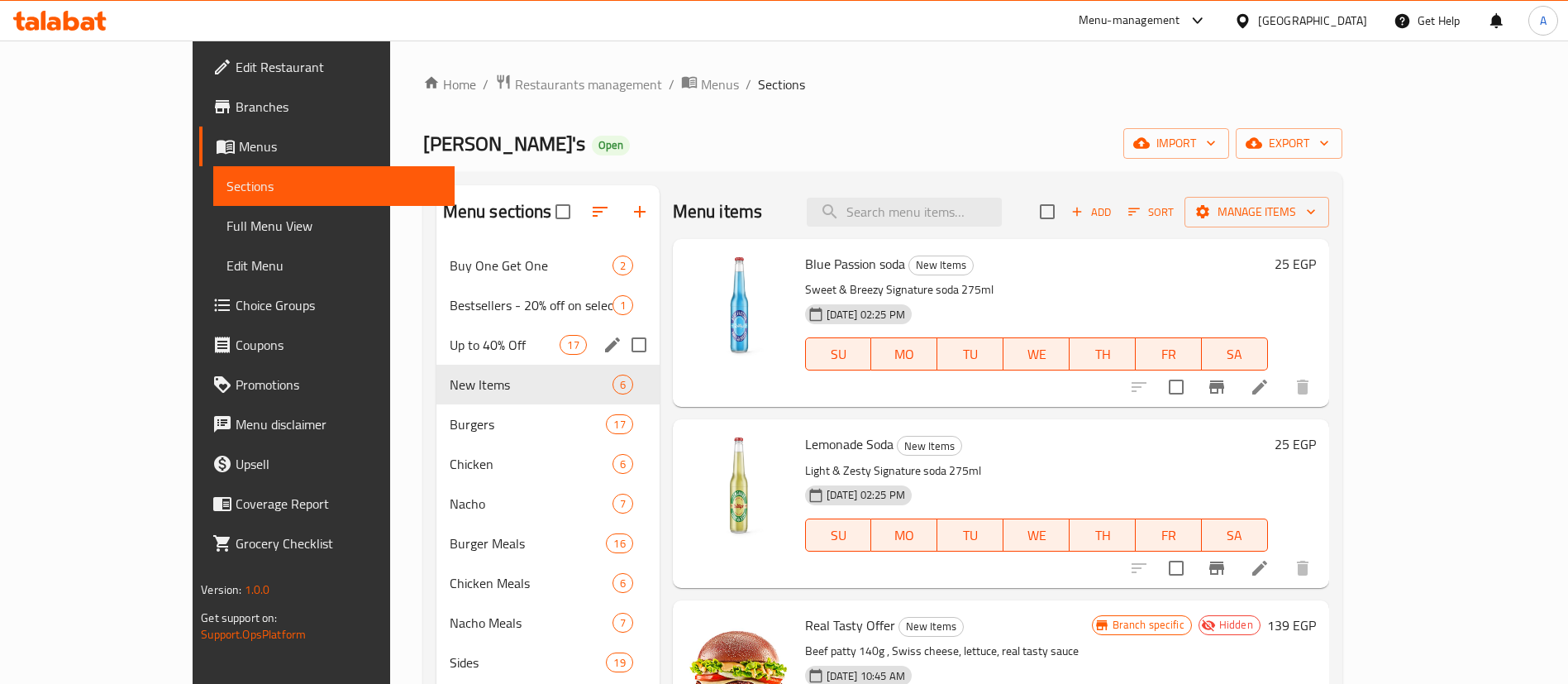
click at [436, 357] on div "Up to 40% Off 17" at bounding box center [548, 345] width 224 height 40
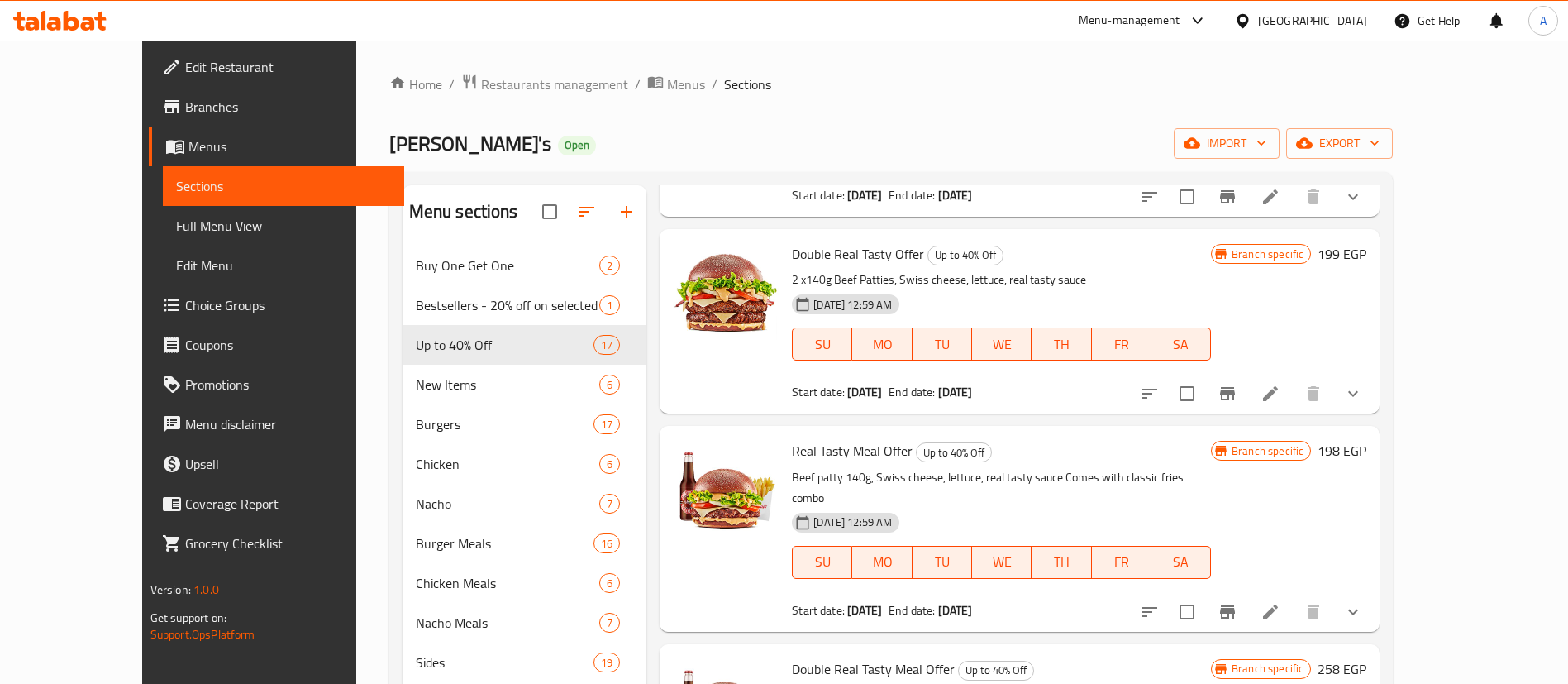
scroll to position [455, 0]
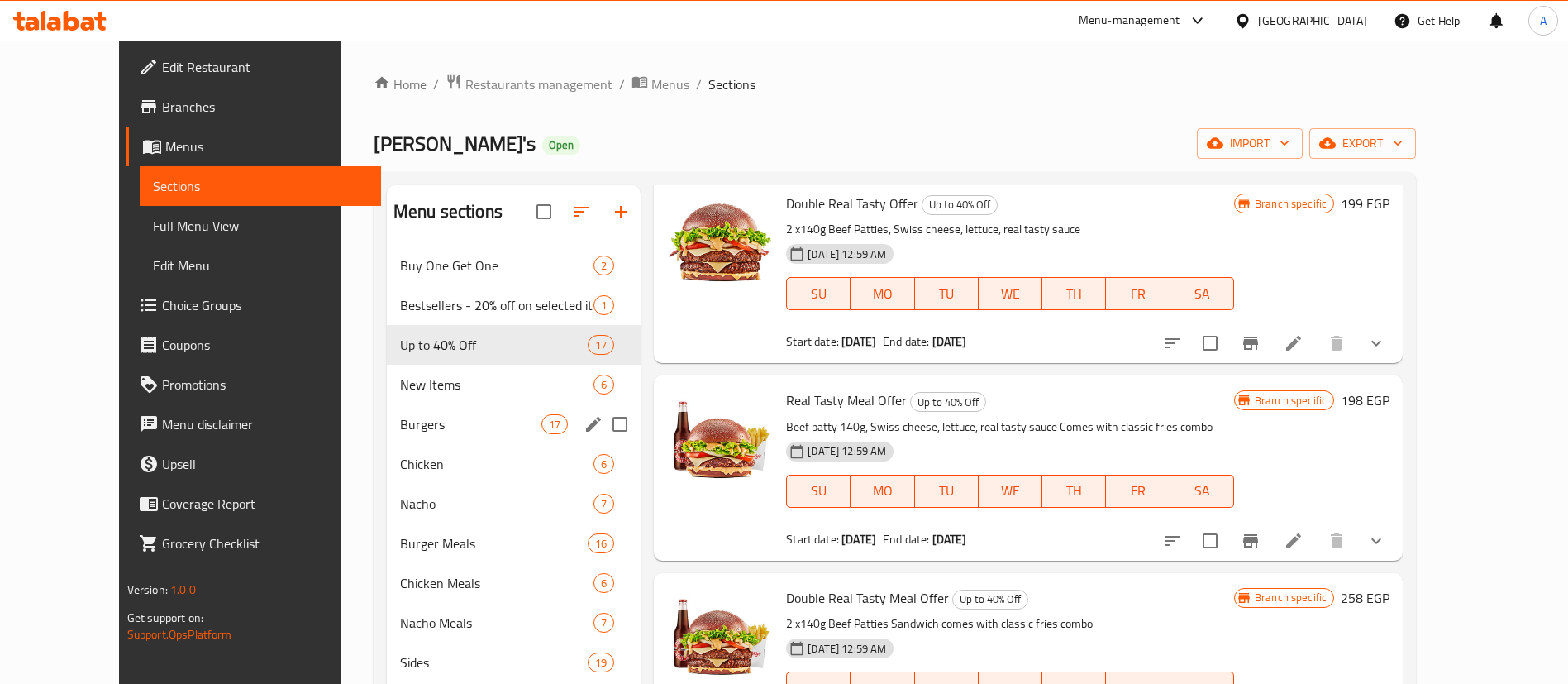
click at [417, 431] on span "Burgers" at bounding box center [470, 423] width 141 height 19
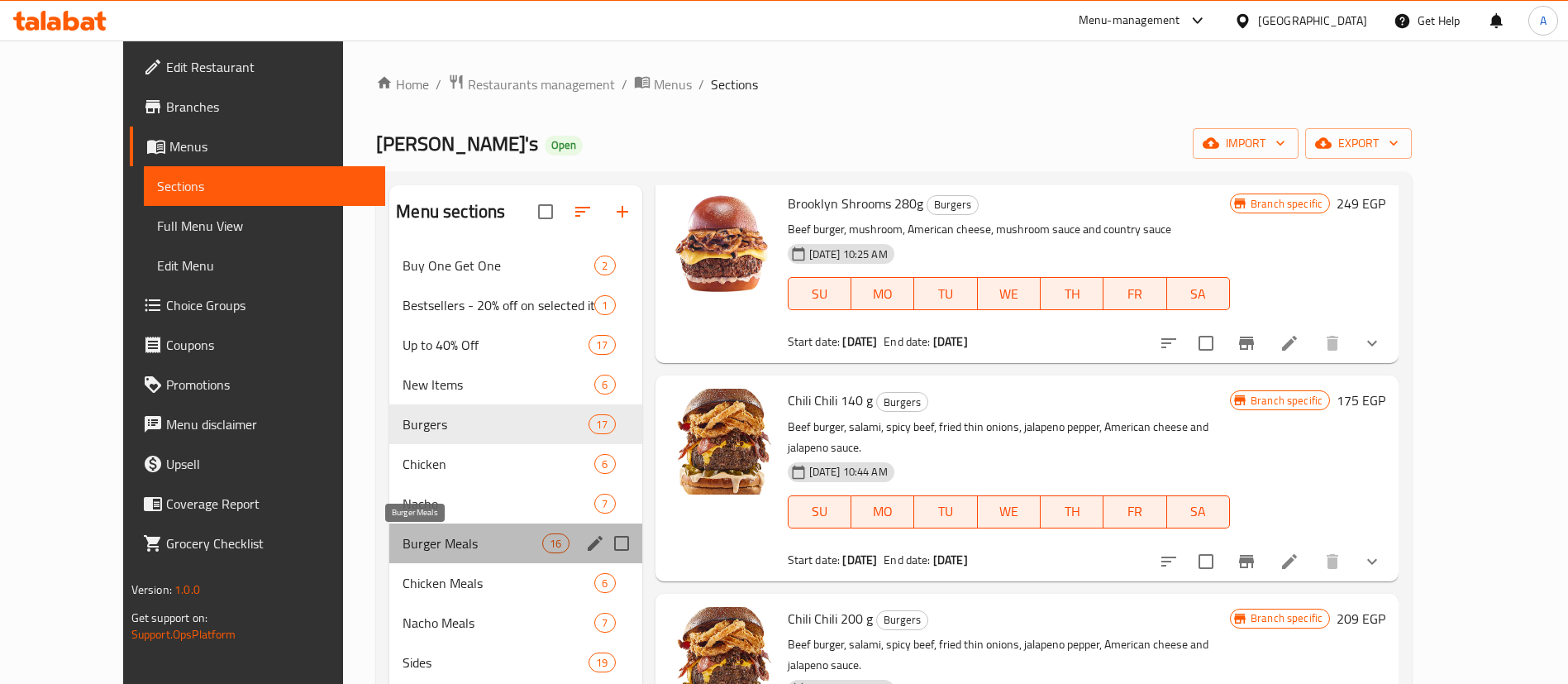
click at [411, 552] on span "Burger Meals" at bounding box center [472, 543] width 140 height 19
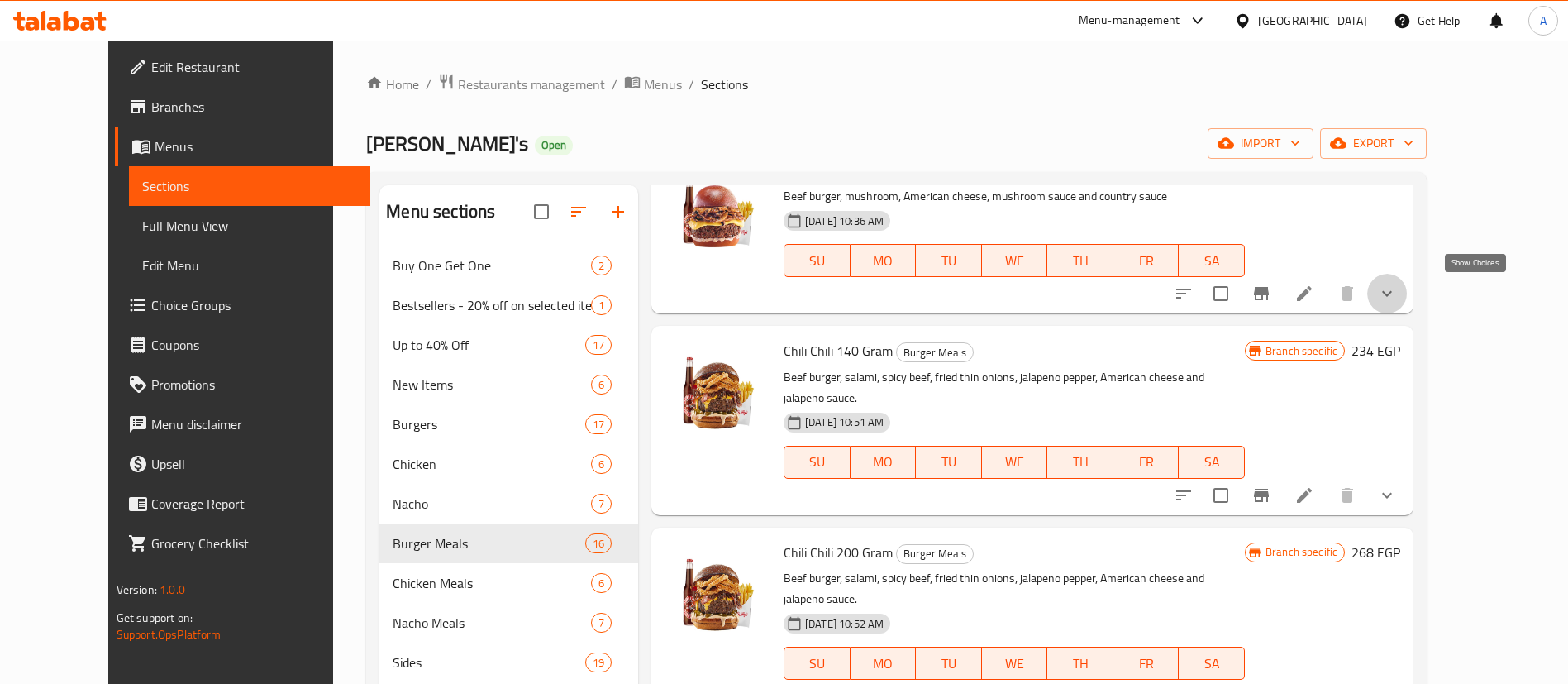
click at [1397, 287] on icon "show more" at bounding box center [1386, 293] width 19 height 19
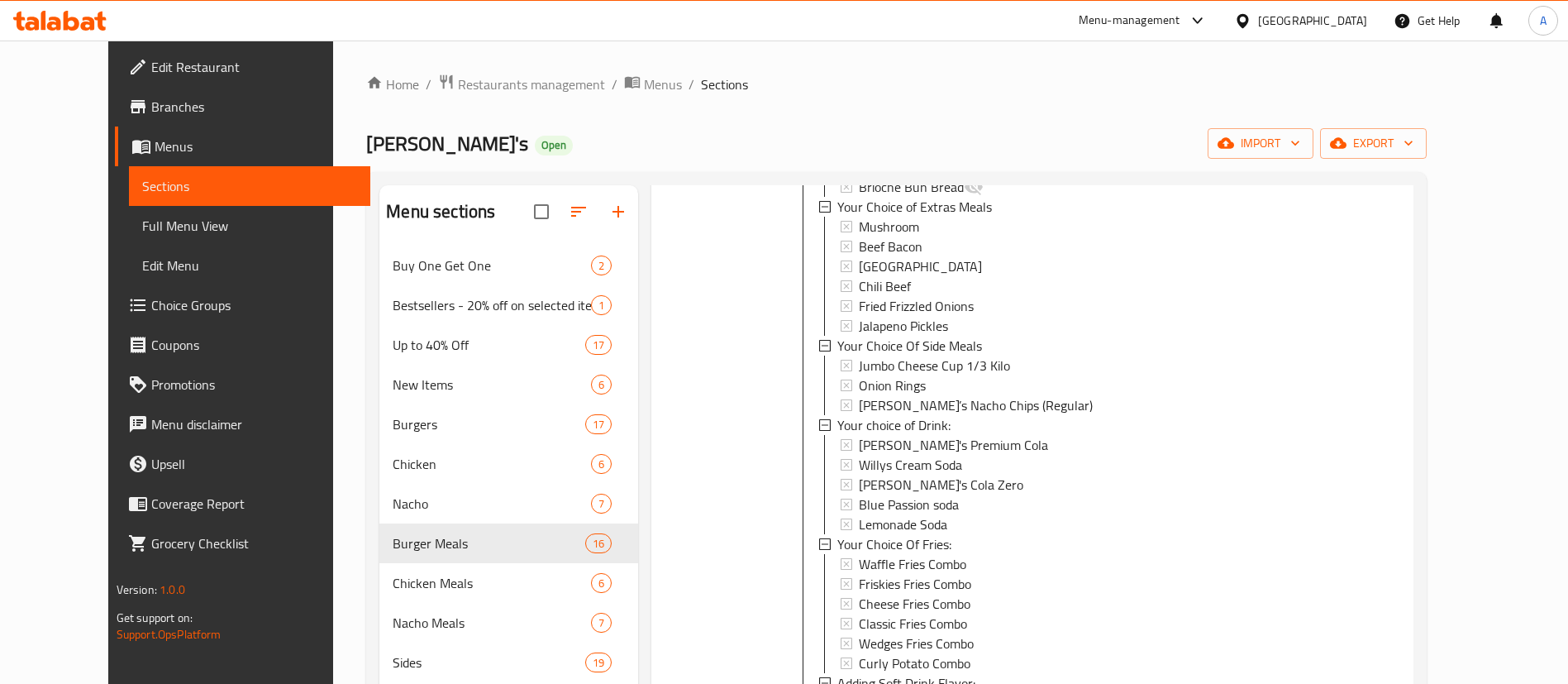
scroll to position [662, 0]
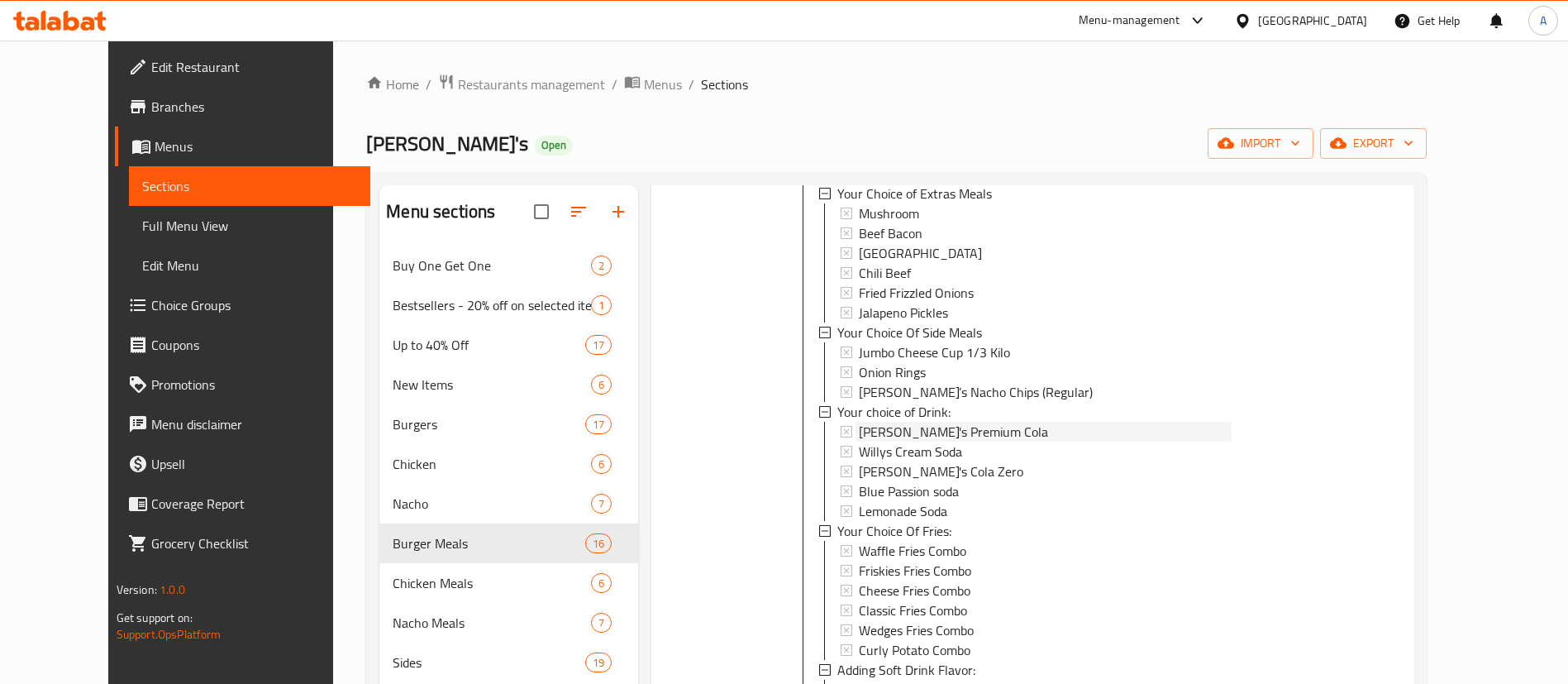
click at [893, 427] on span "[PERSON_NAME]'s Premium Cola" at bounding box center [953, 431] width 189 height 19
click at [904, 446] on span "Willys Cream Soda" at bounding box center [910, 451] width 103 height 19
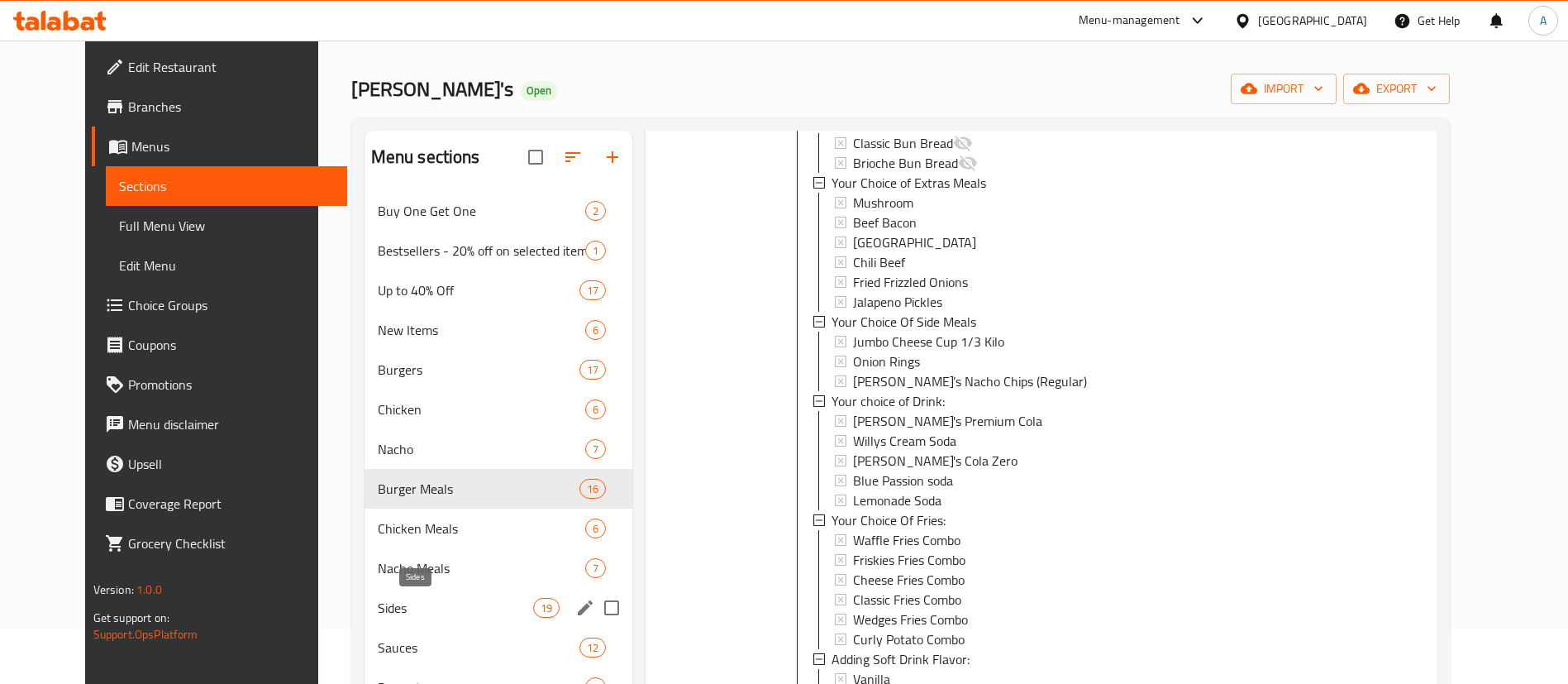
scroll to position [82, 0]
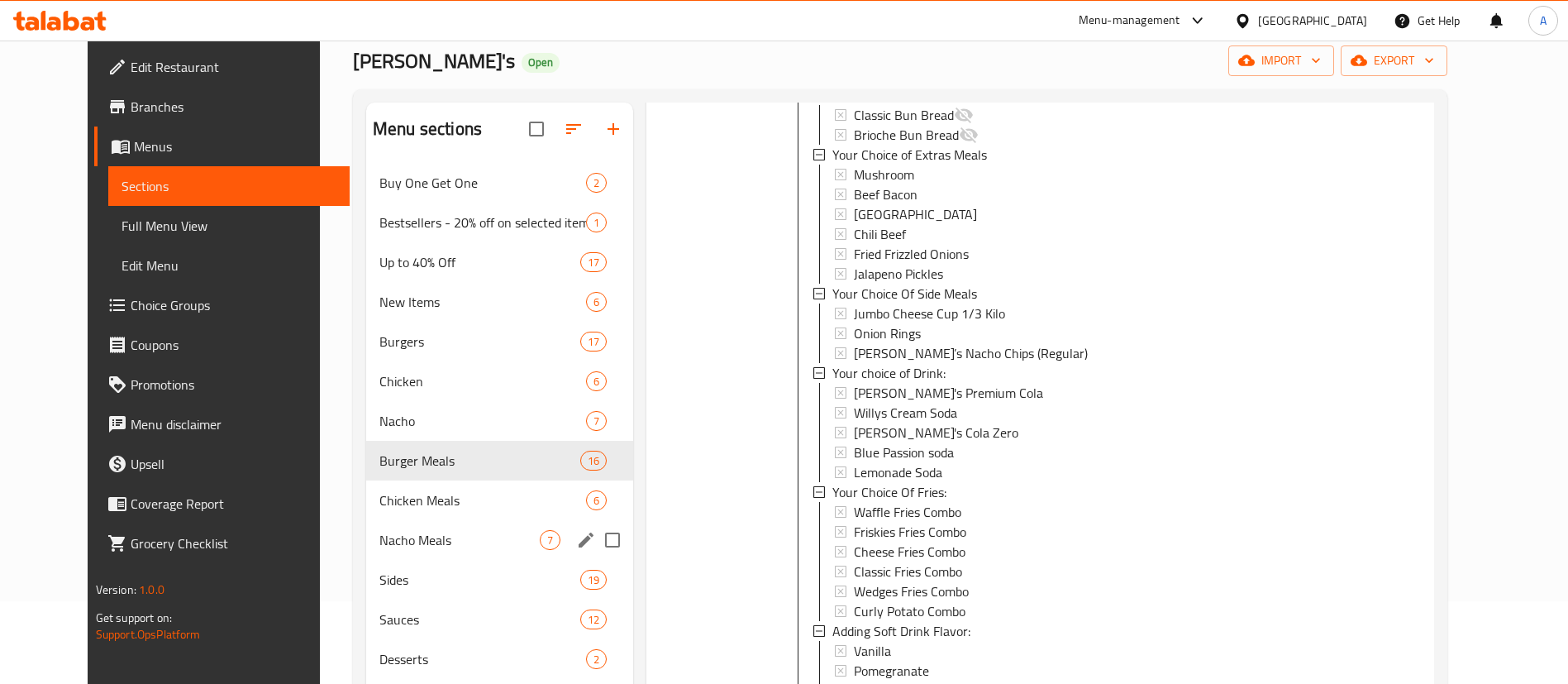
click at [380, 506] on span "Chicken Meals" at bounding box center [483, 499] width 207 height 19
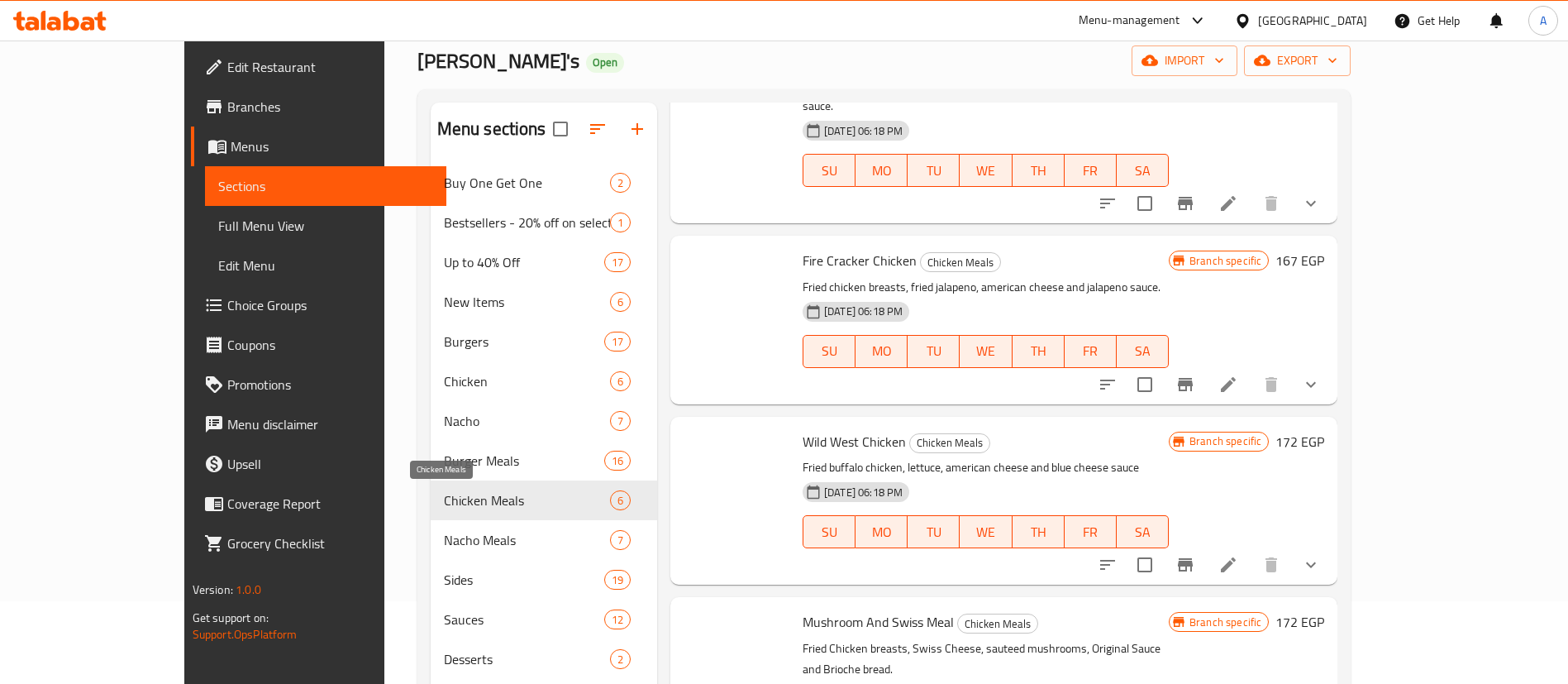
scroll to position [442, 0]
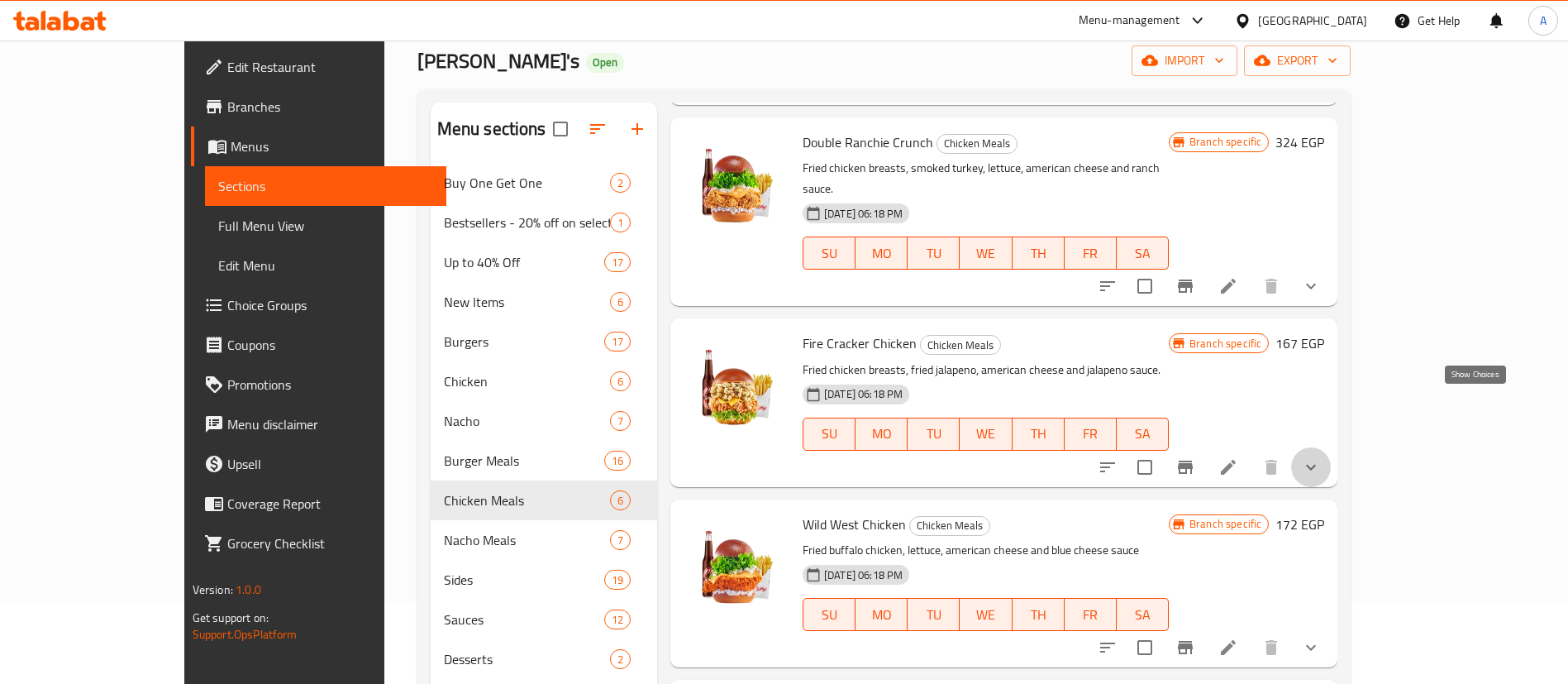
click at [1320, 458] on icon "show more" at bounding box center [1310, 467] width 19 height 19
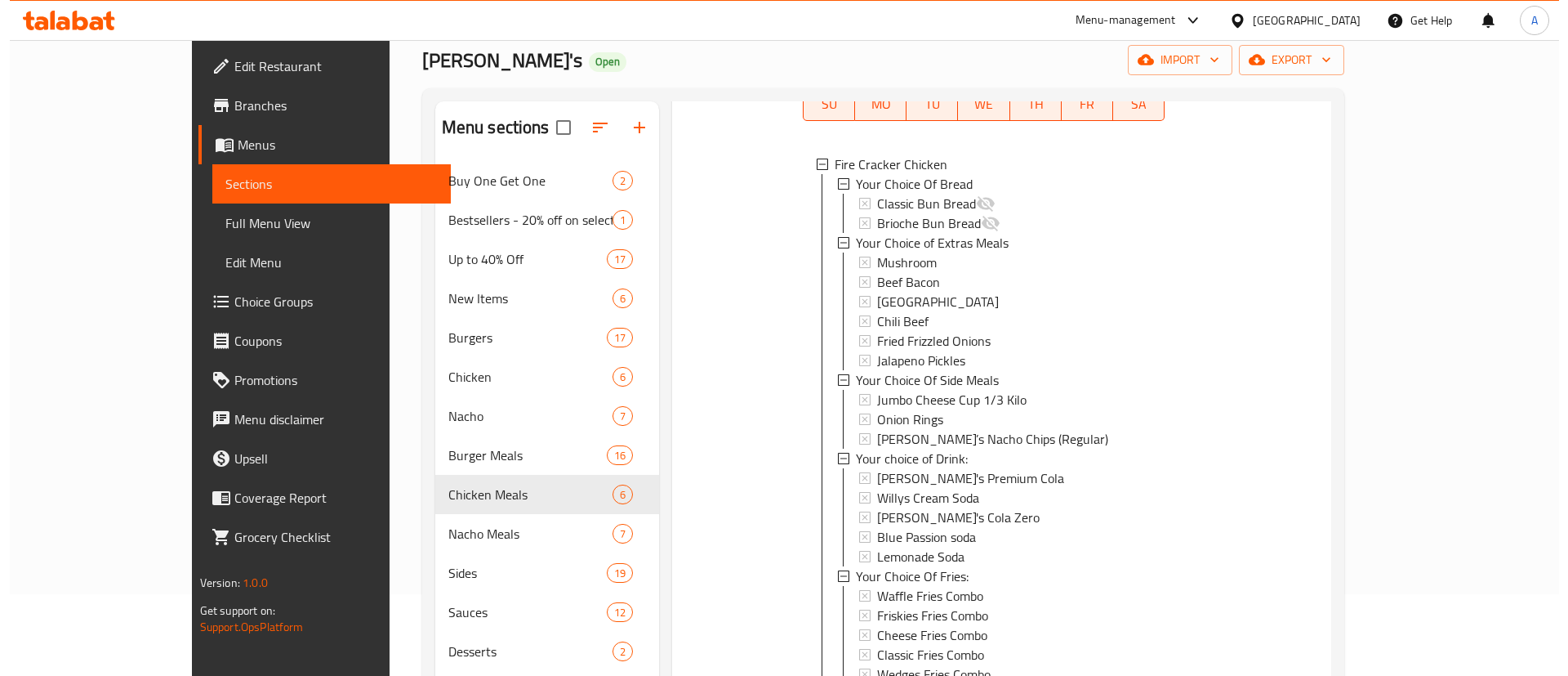
scroll to position [763, 0]
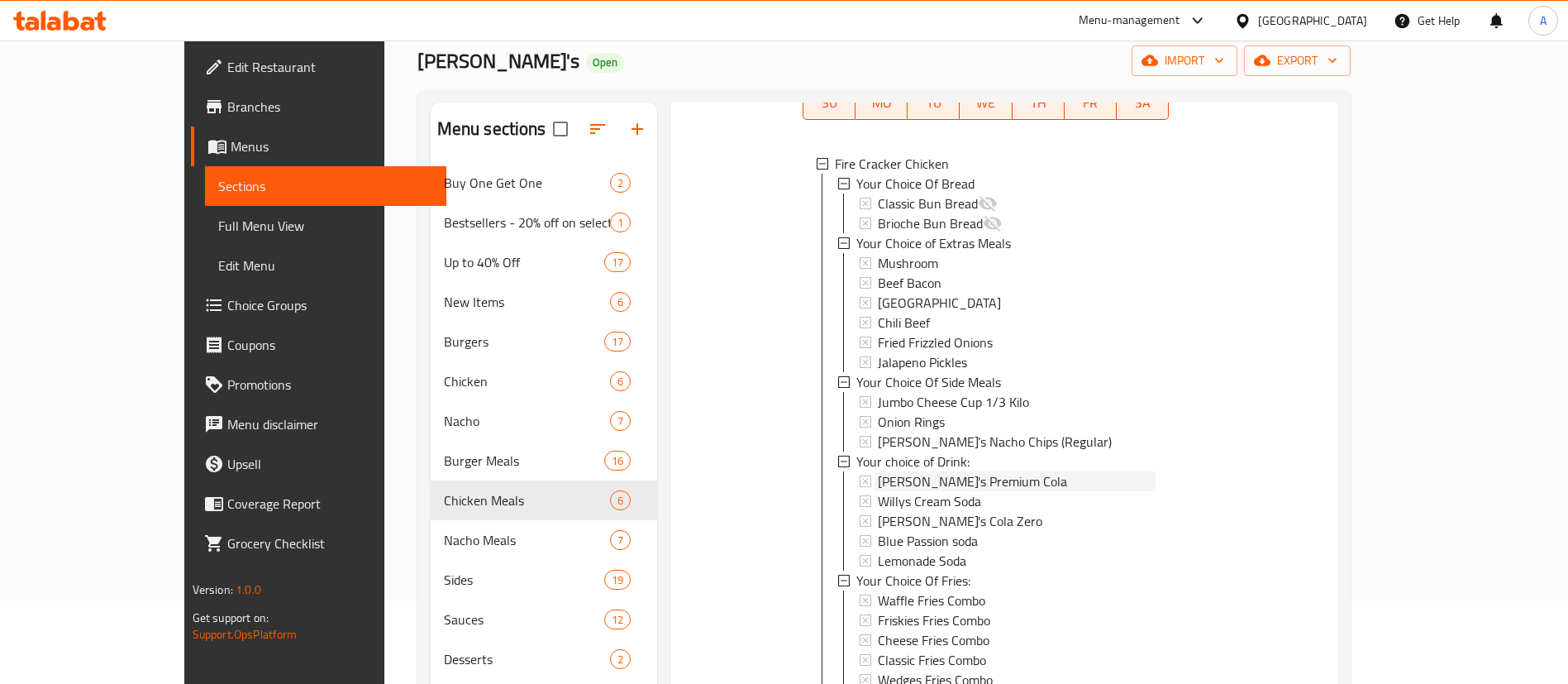
click at [917, 471] on span "[PERSON_NAME]'s Premium Cola" at bounding box center [972, 481] width 189 height 19
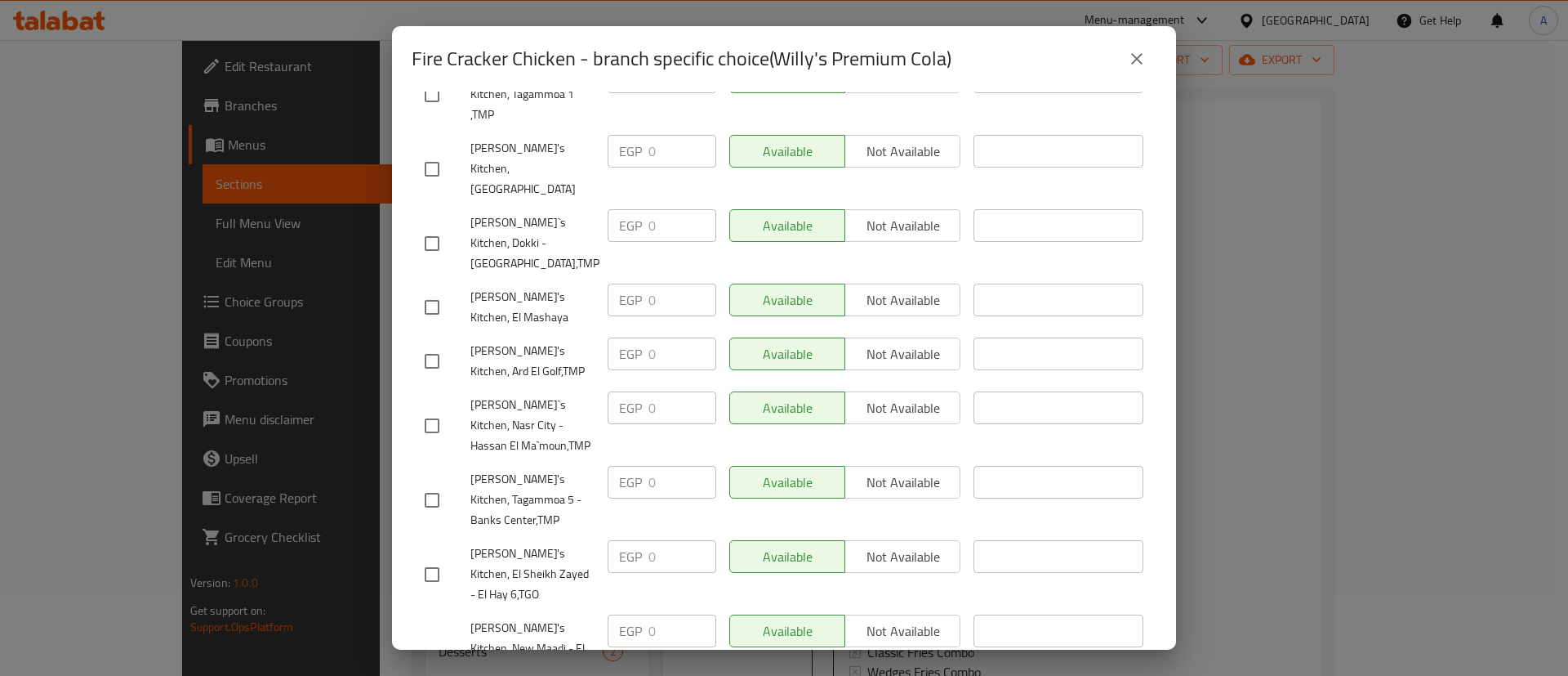
scroll to position [1374, 0]
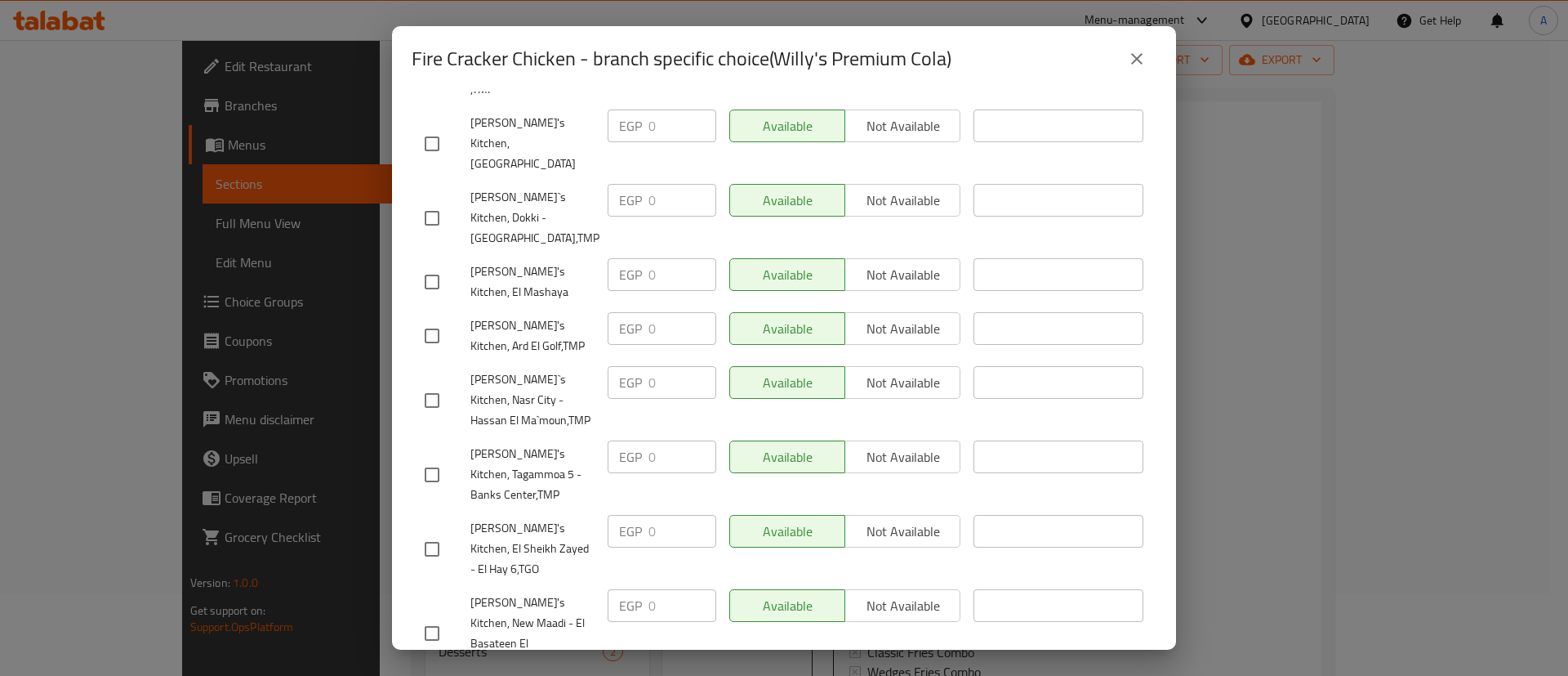
click at [1141, 50] on icon "close" at bounding box center [1136, 58] width 19 height 19
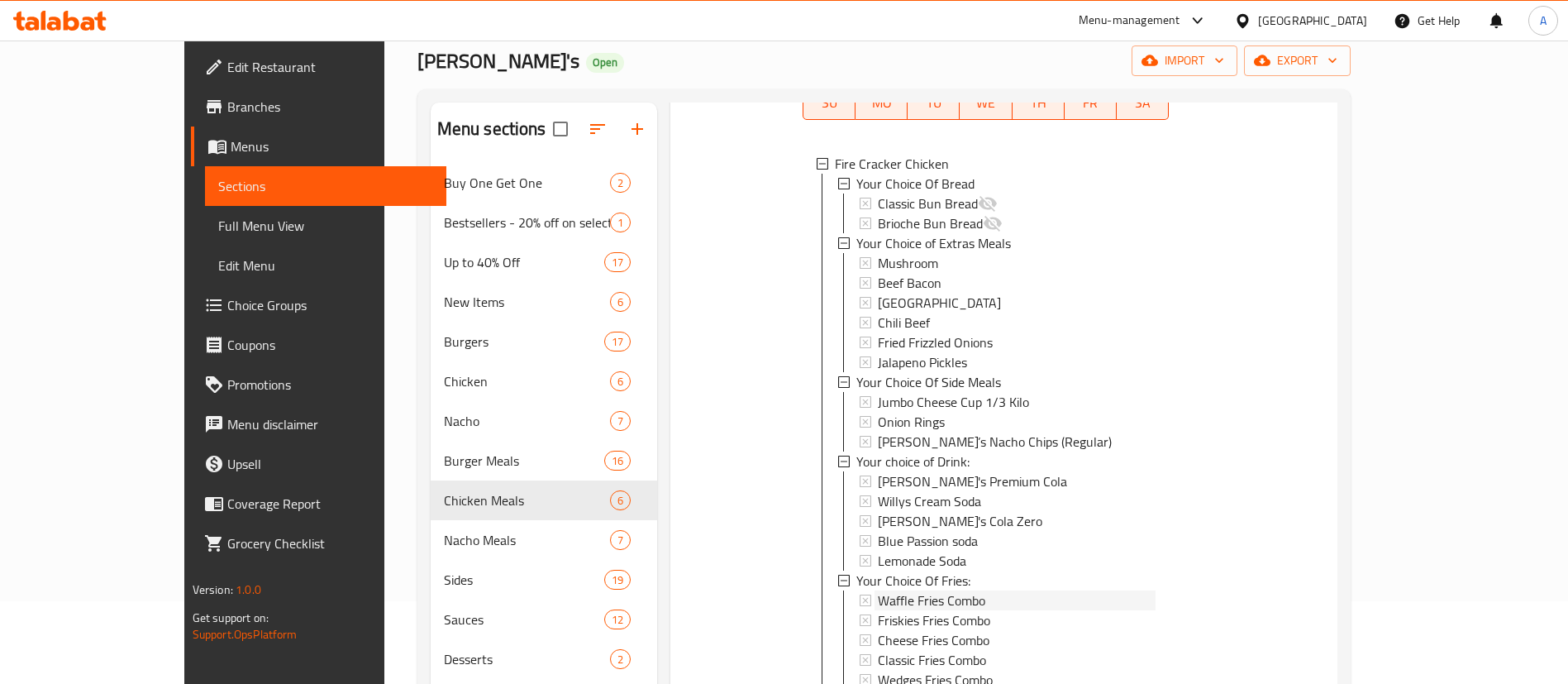
click at [887, 591] on span "Waffle Fries Combo" at bounding box center [931, 600] width 107 height 19
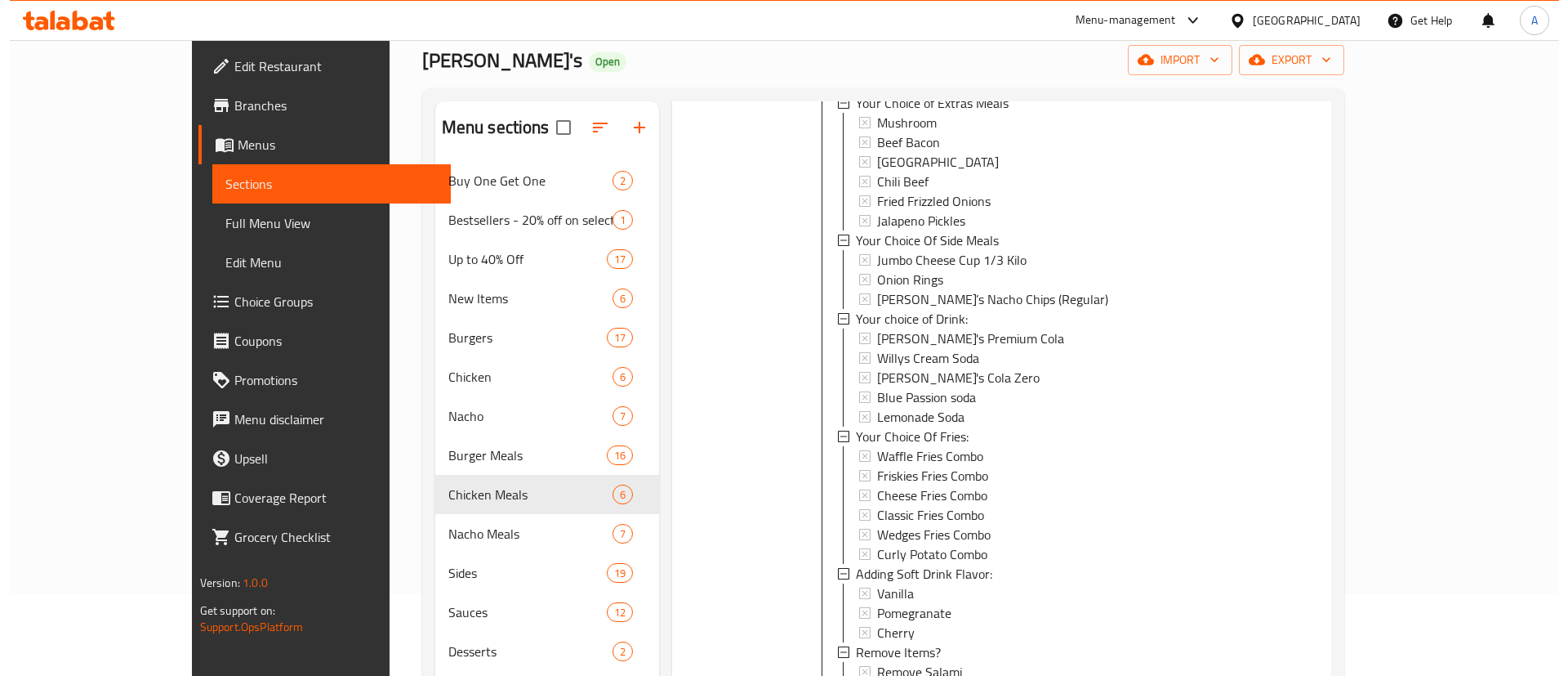
scroll to position [967, 0]
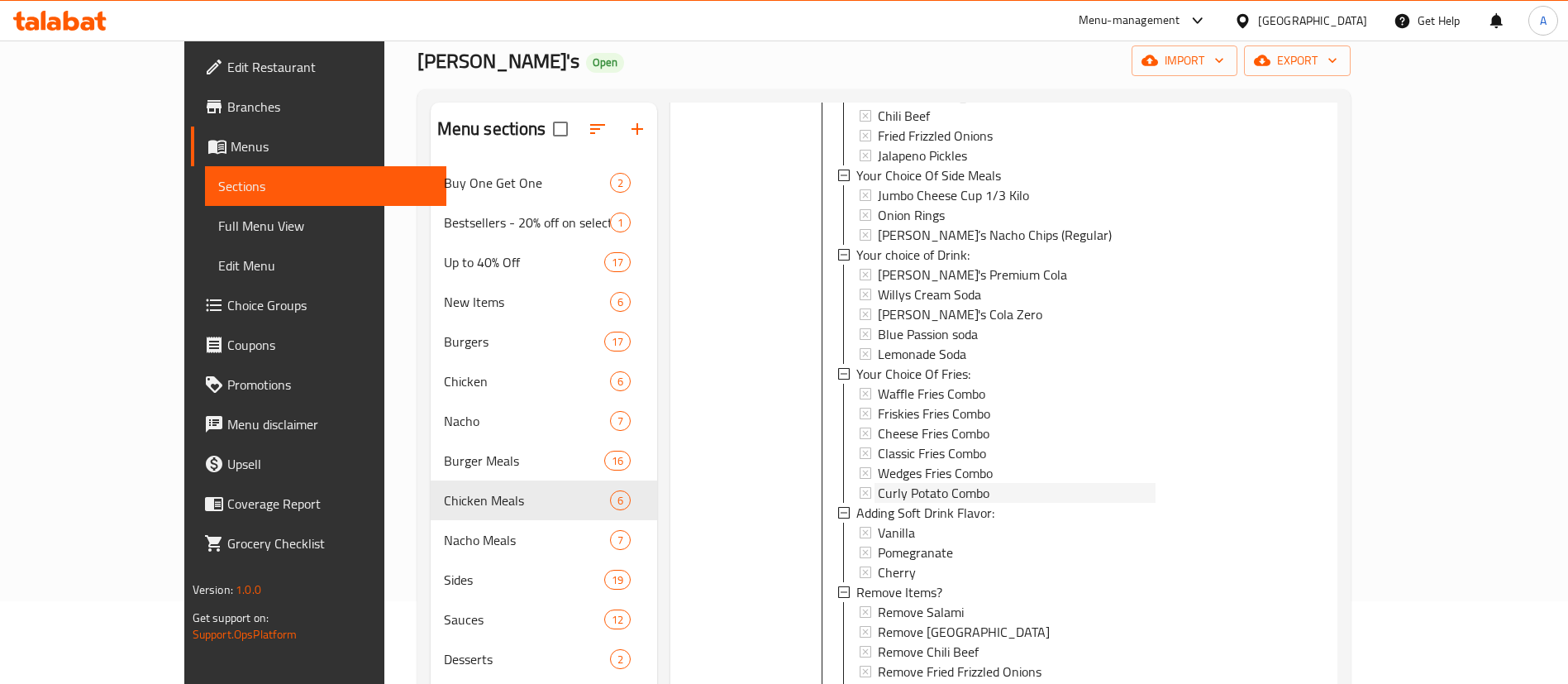
click at [892, 482] on span "Curly Potato Combo" at bounding box center [933, 492] width 112 height 19
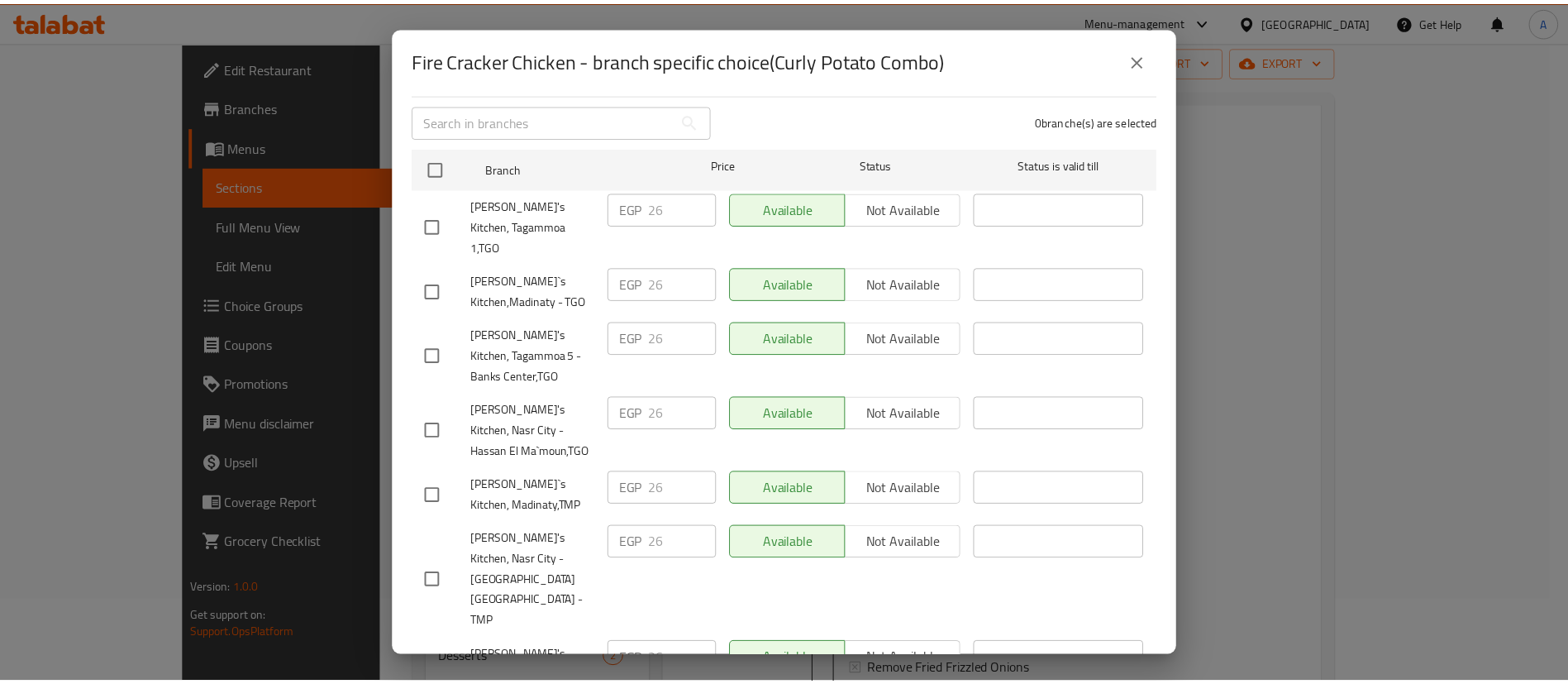
scroll to position [289, 0]
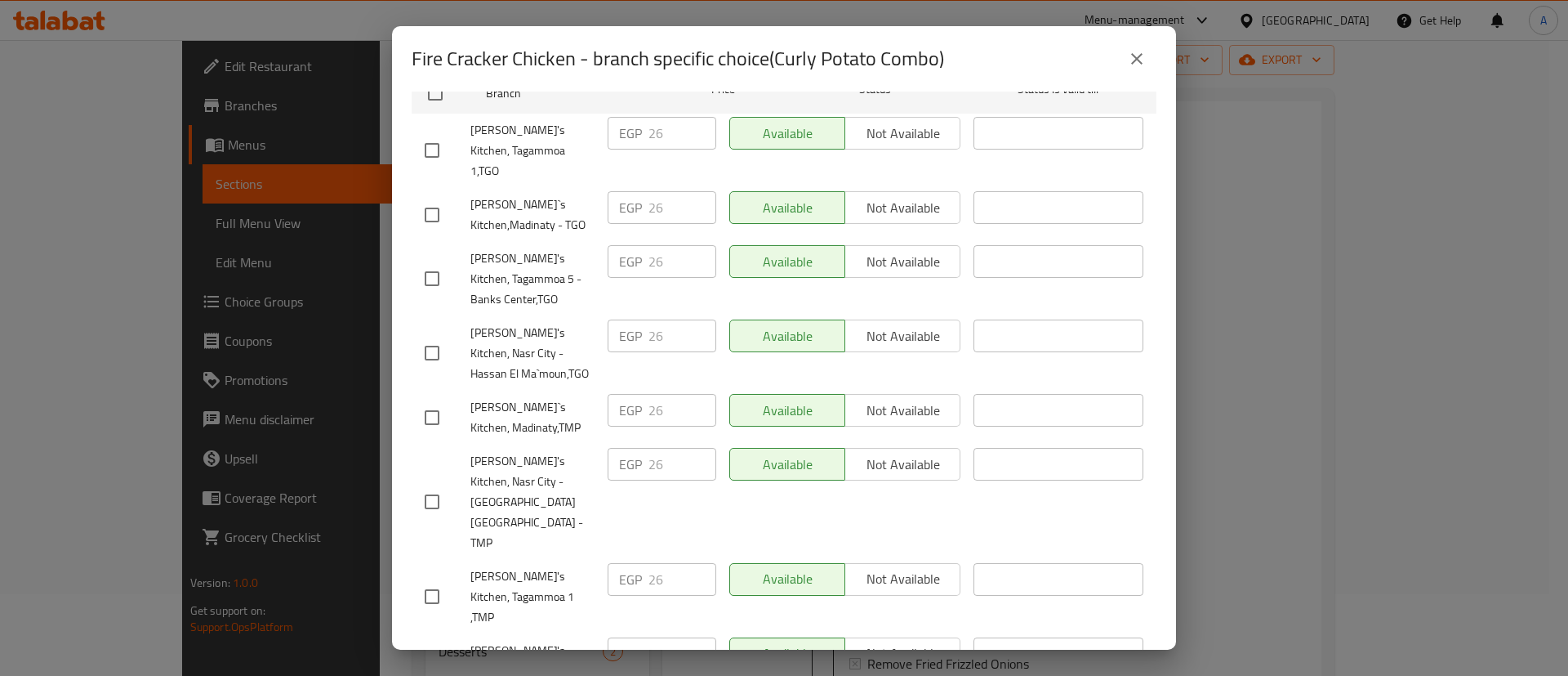
click at [1124, 54] on button "close" at bounding box center [1137, 58] width 39 height 39
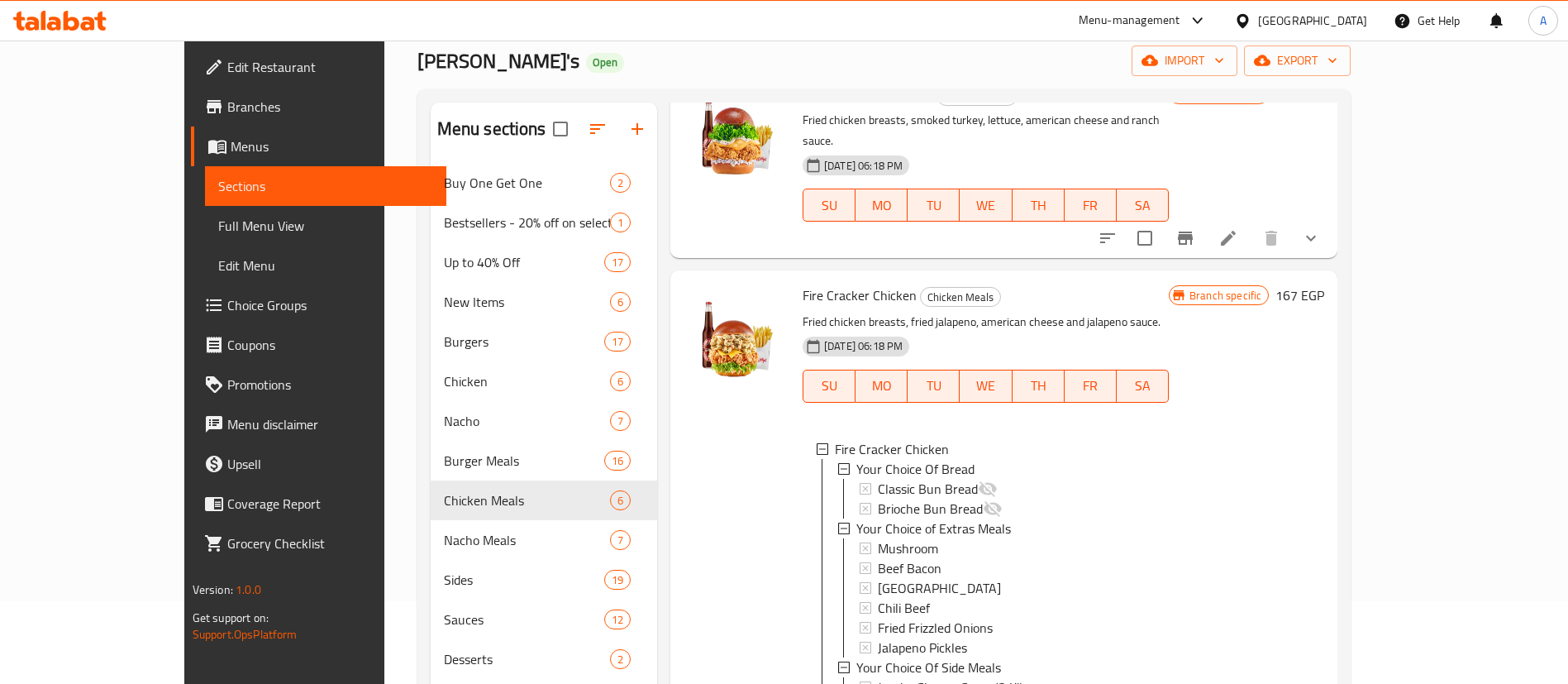
scroll to position [482, 0]
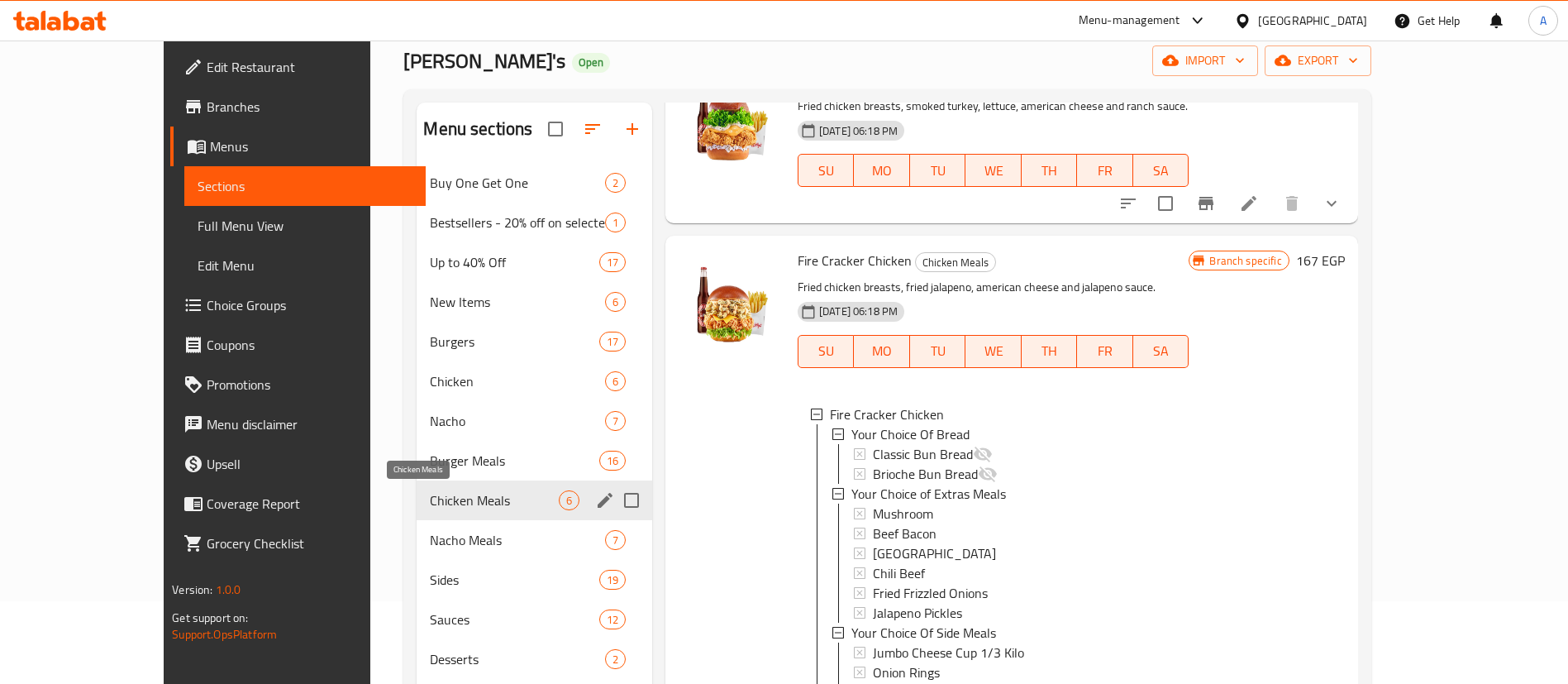
click at [430, 494] on span "Chicken Meals" at bounding box center [493, 499] width 128 height 19
